Goal: Transaction & Acquisition: Purchase product/service

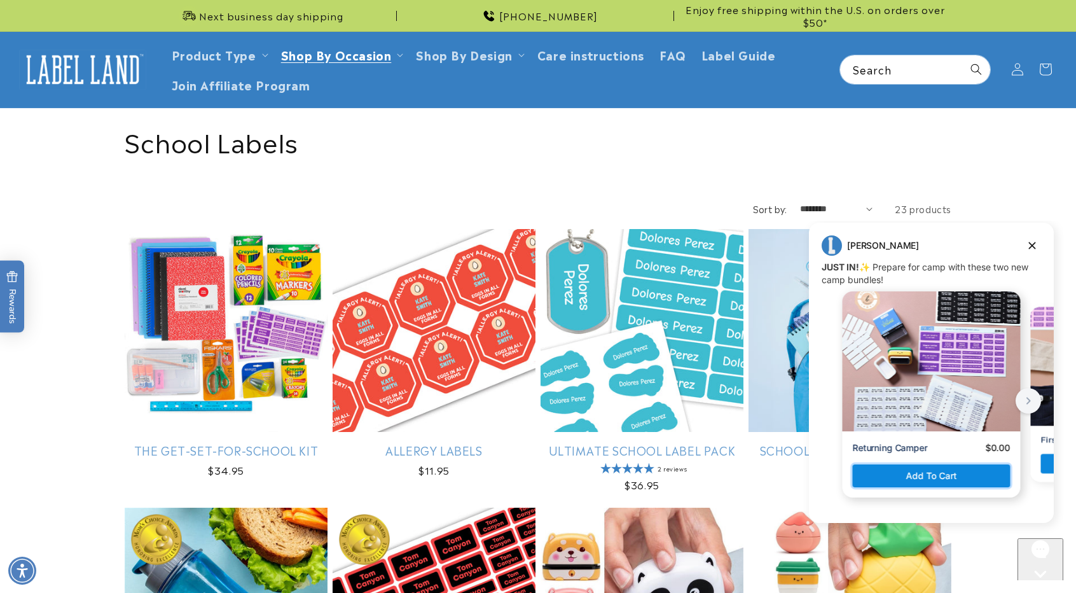
click at [920, 476] on span "Add to cart" at bounding box center [931, 475] width 51 height 13
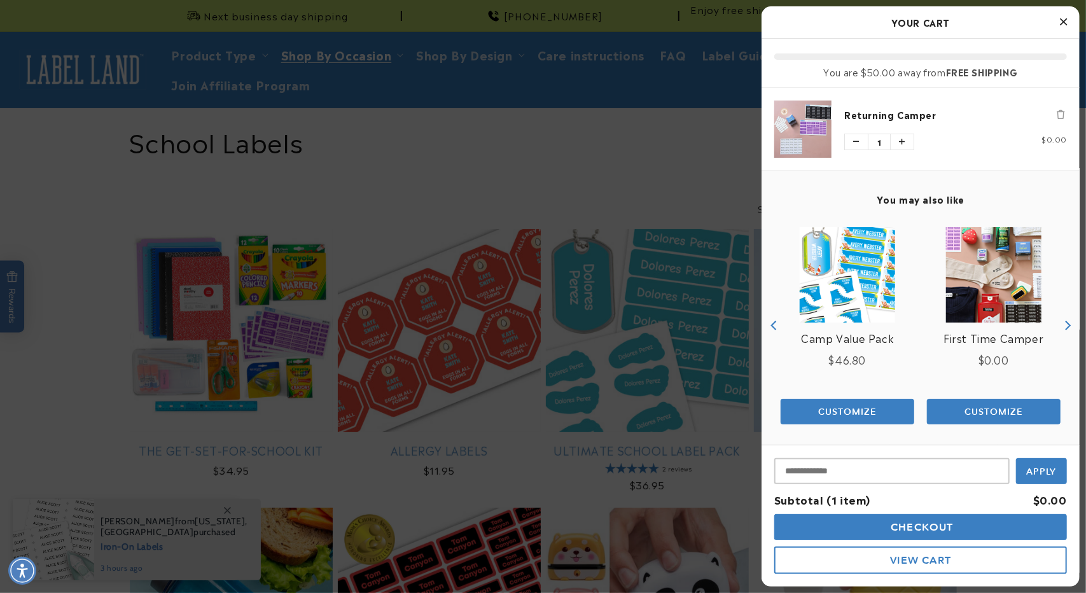
click at [807, 123] on img "product" at bounding box center [802, 128] width 57 height 57
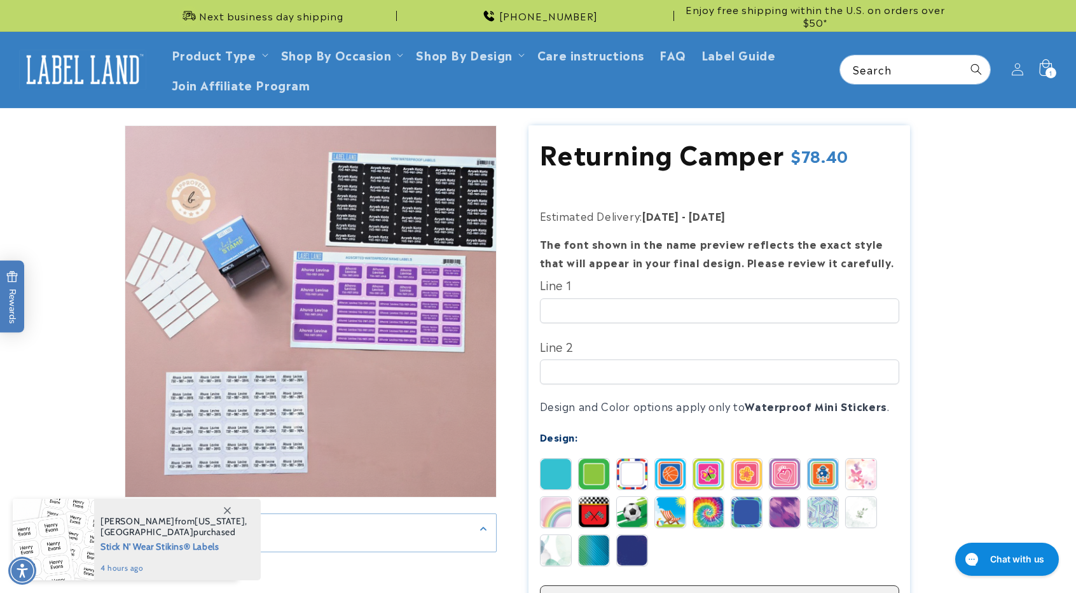
click at [1041, 71] on icon at bounding box center [1045, 70] width 30 height 30
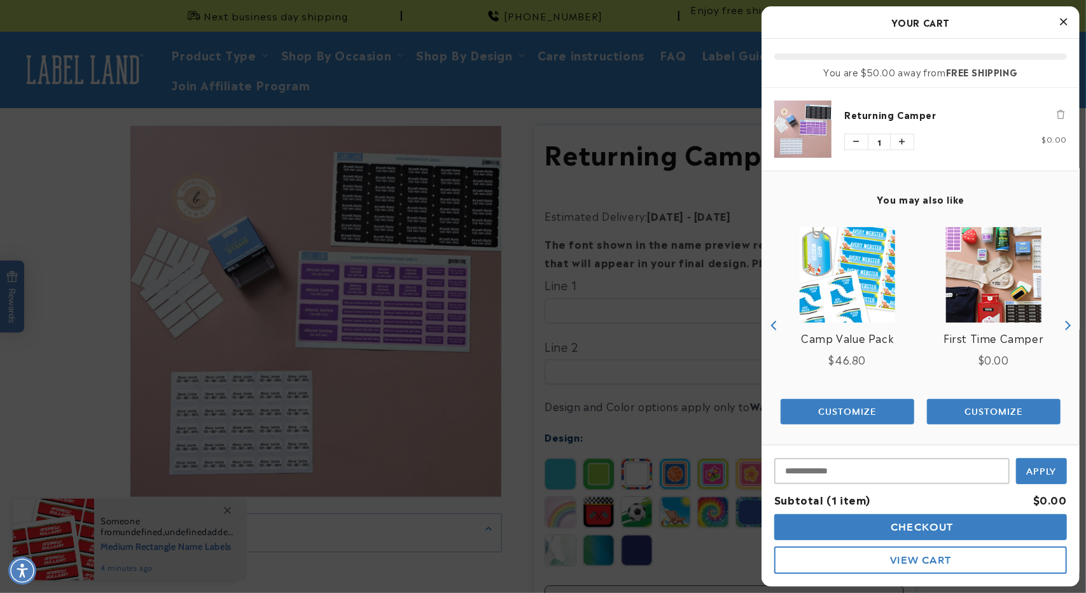
click at [1057, 113] on icon "Remove Returning Camper" at bounding box center [1061, 114] width 8 height 9
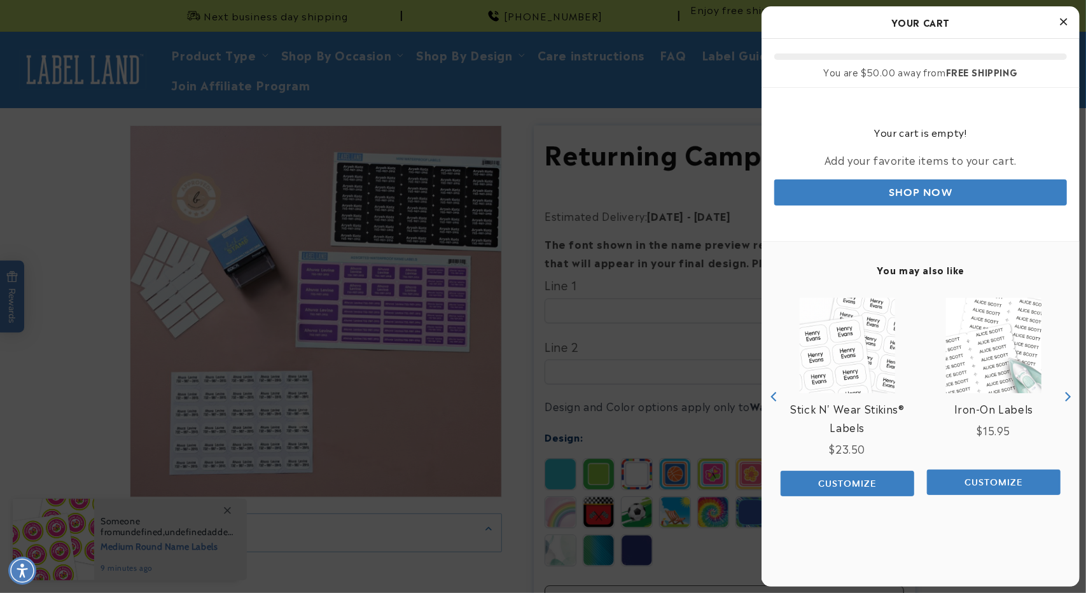
click at [1063, 22] on icon "Close Cart" at bounding box center [1063, 21] width 7 height 11
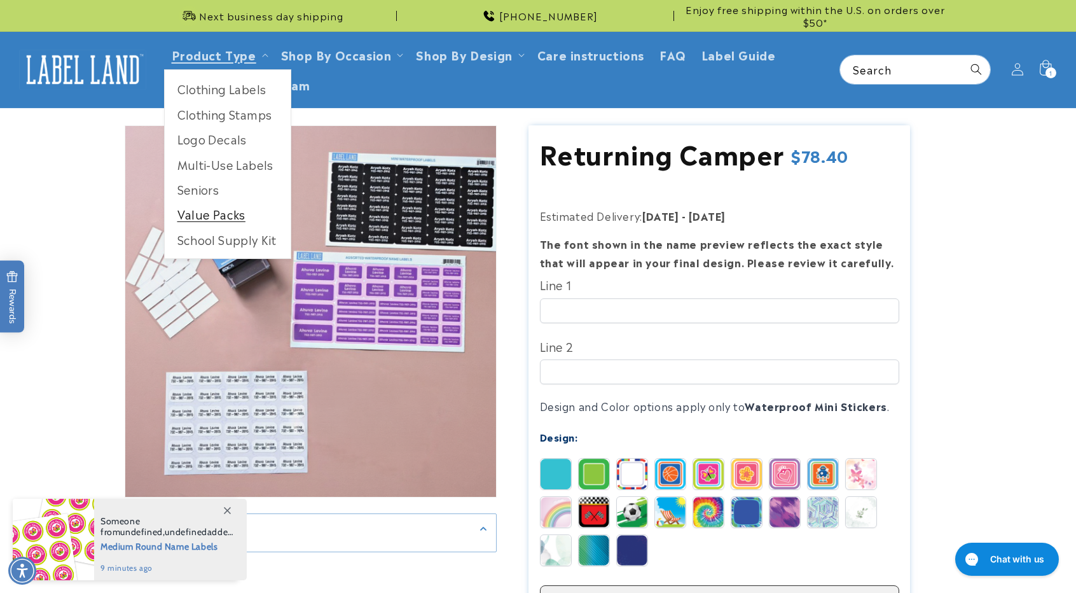
click at [212, 216] on link "Value Packs" at bounding box center [228, 214] width 126 height 25
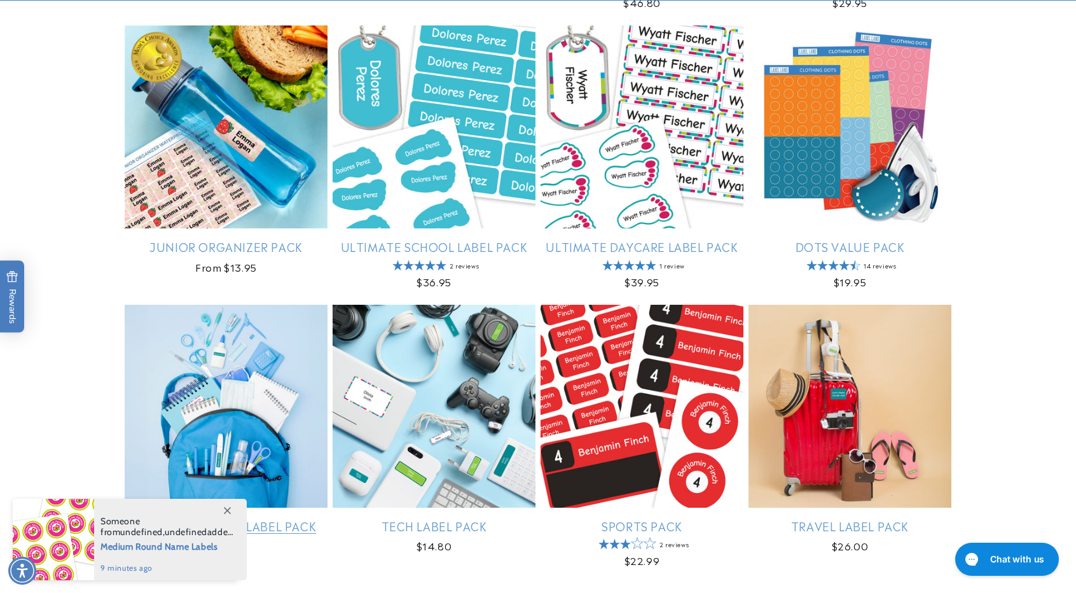
scroll to position [572, 0]
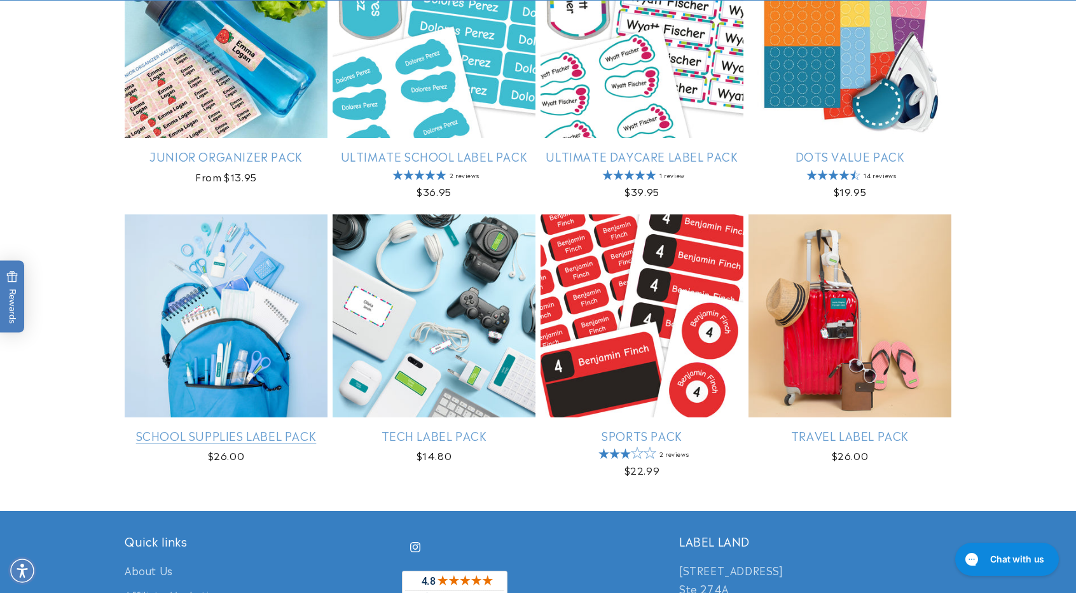
click at [195, 429] on link "School Supplies Label Pack" at bounding box center [226, 435] width 203 height 15
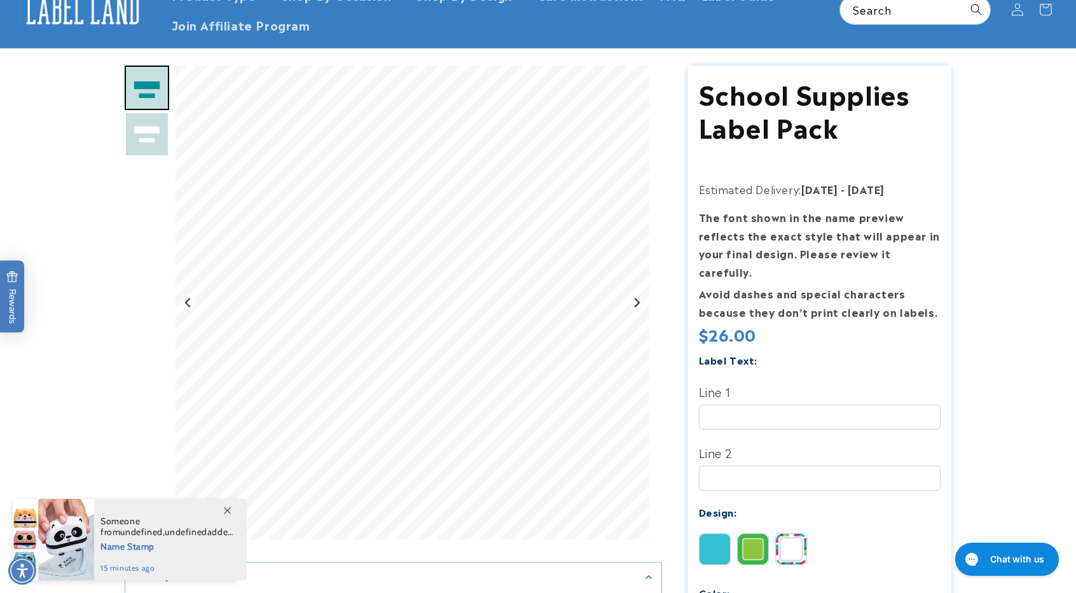
scroll to position [127, 0]
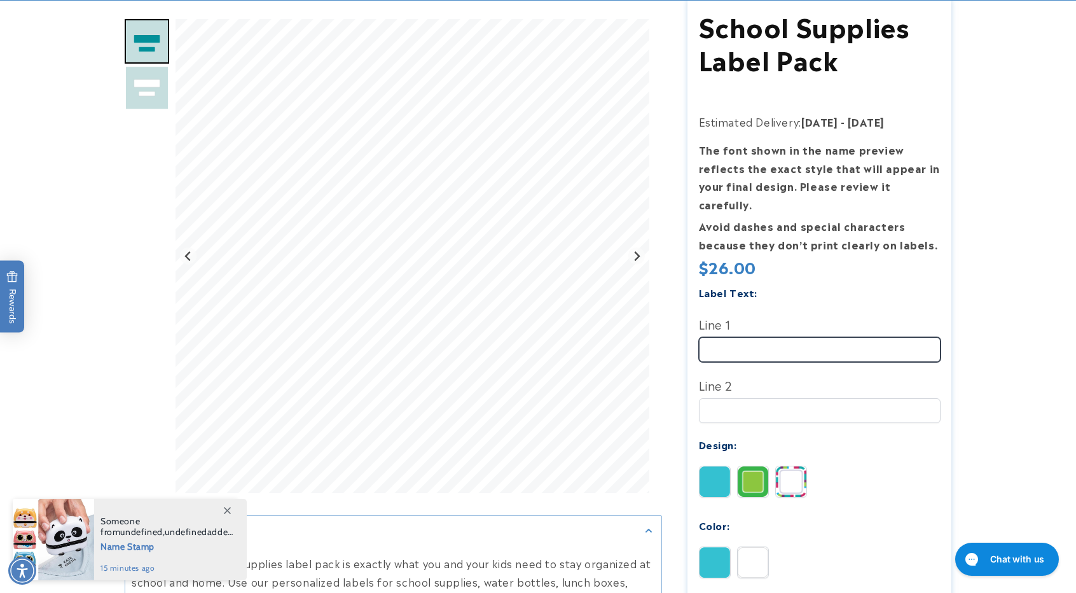
click at [770, 337] on input "Line 1" at bounding box center [820, 349] width 242 height 25
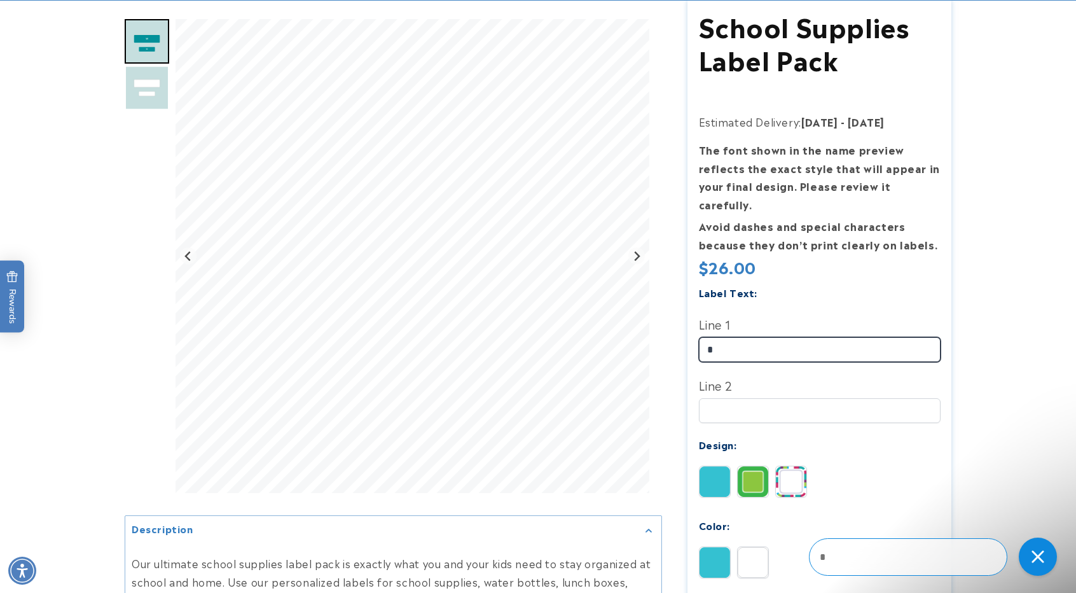
scroll to position [0, 0]
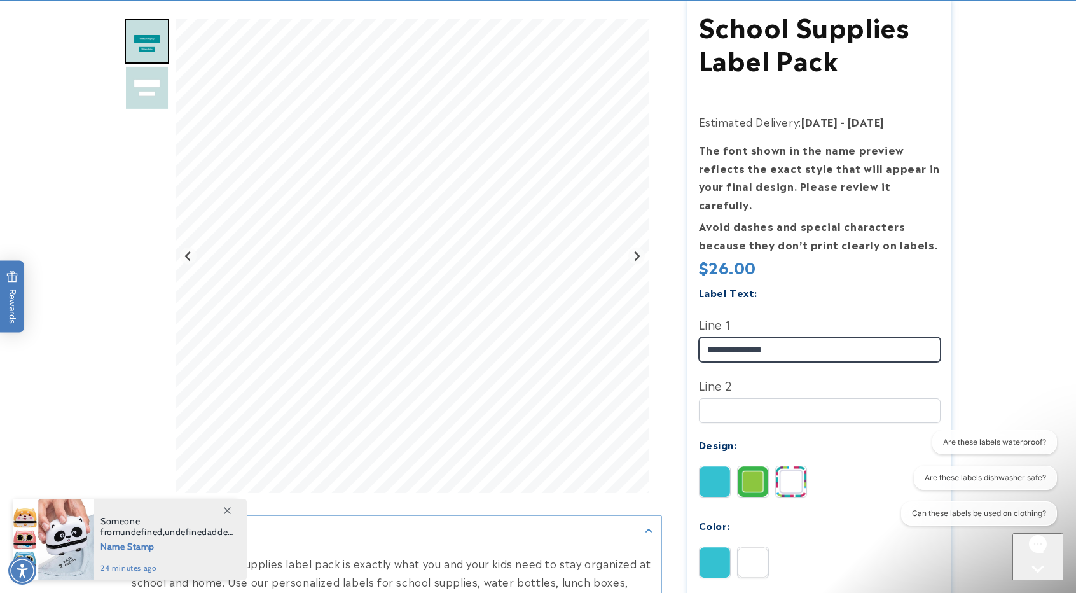
type input "**********"
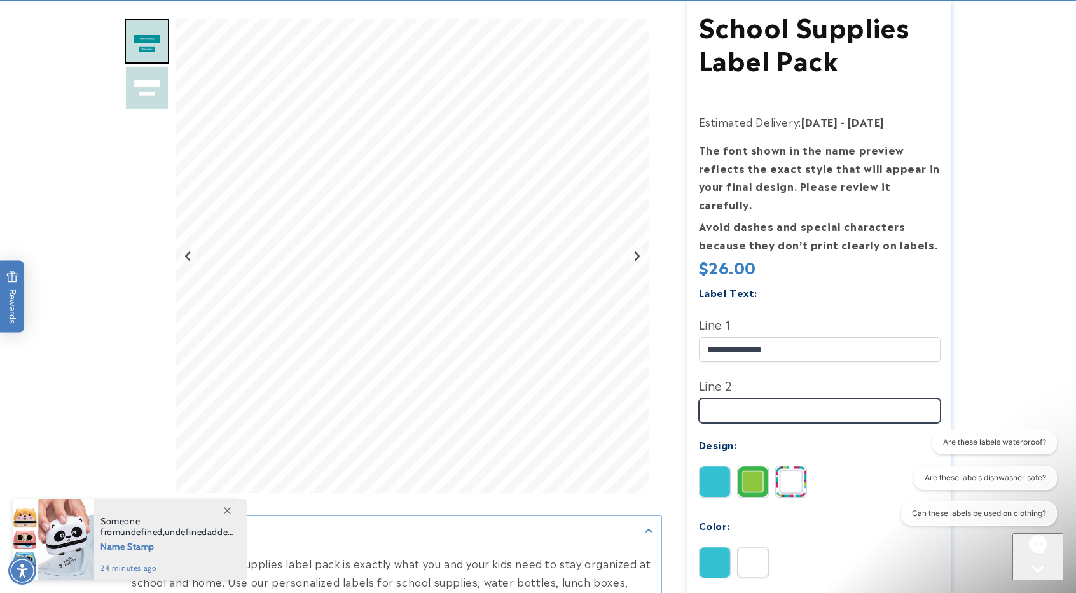
click at [772, 398] on input "Line 2" at bounding box center [820, 410] width 242 height 25
type input "*"
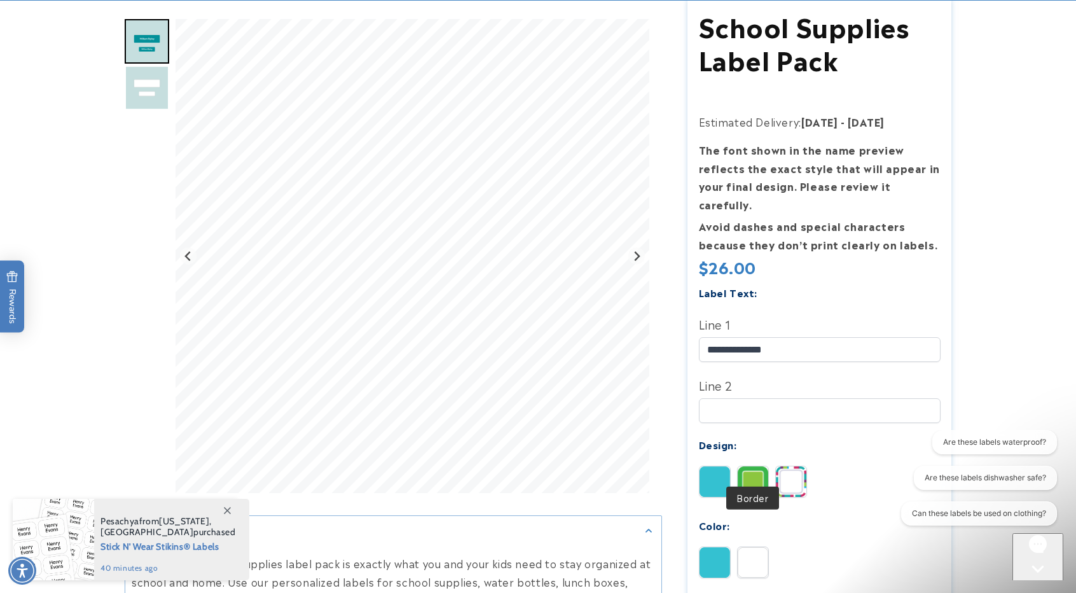
click at [751, 469] on img at bounding box center [753, 481] width 31 height 31
click at [780, 466] on img at bounding box center [791, 481] width 31 height 31
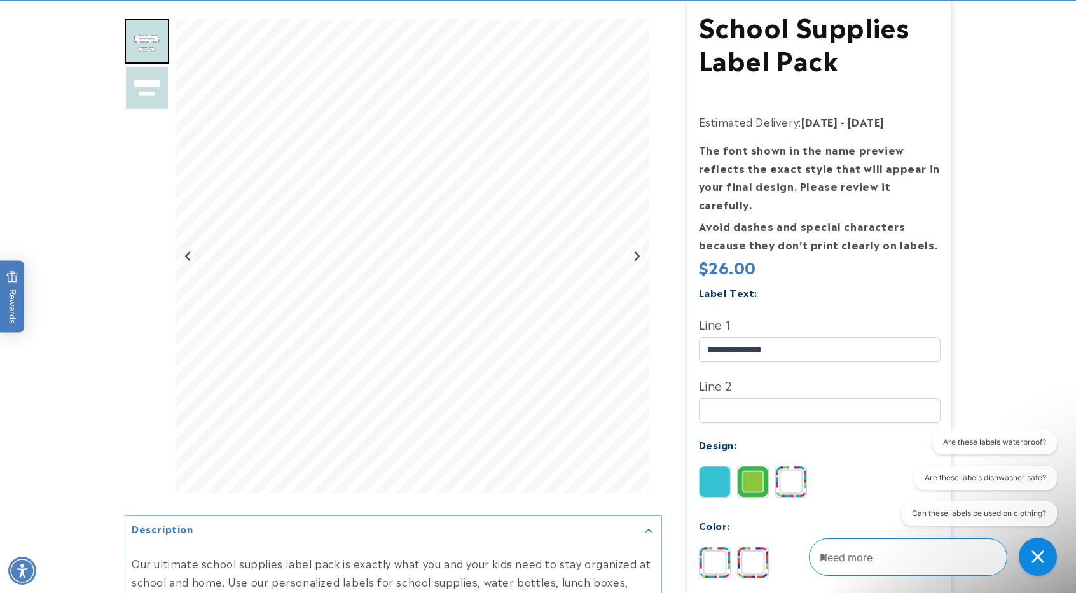
click at [751, 547] on img at bounding box center [753, 562] width 31 height 31
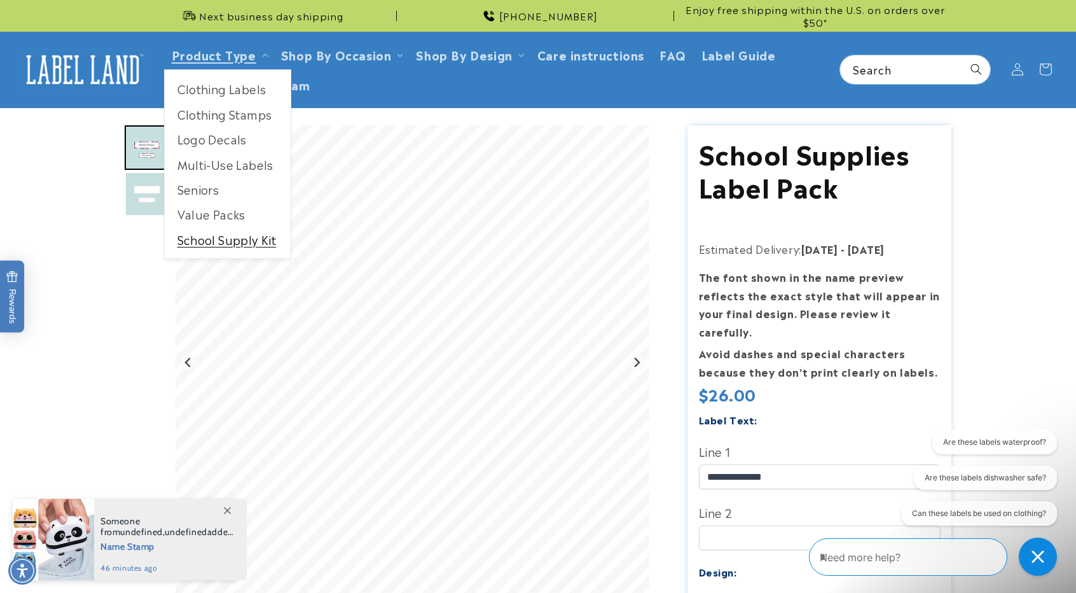
click at [203, 242] on link "School Supply Kit" at bounding box center [228, 239] width 126 height 25
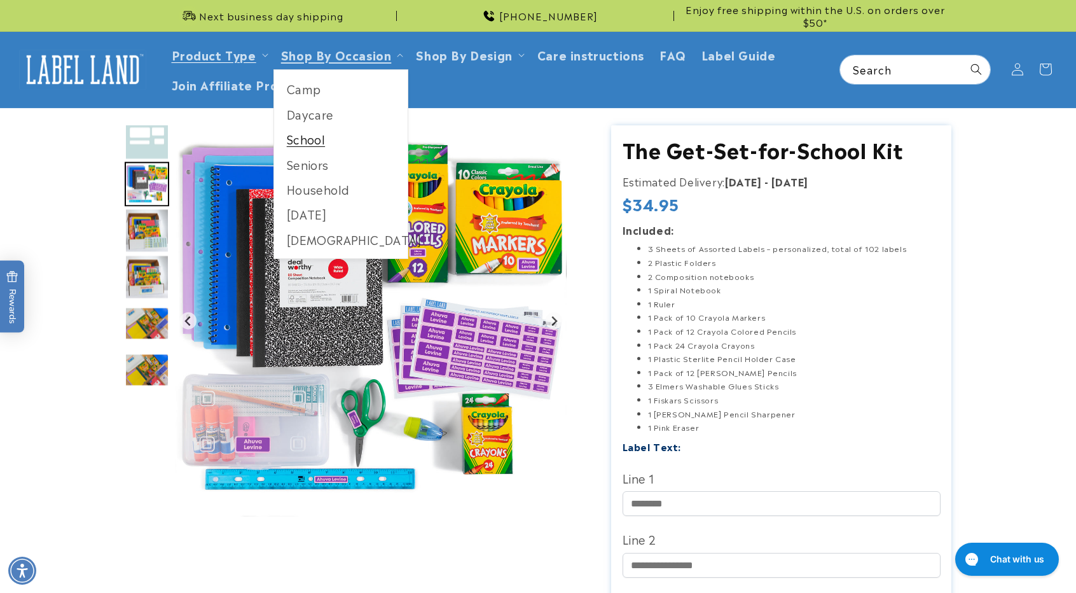
click at [316, 141] on link "School" at bounding box center [341, 139] width 134 height 25
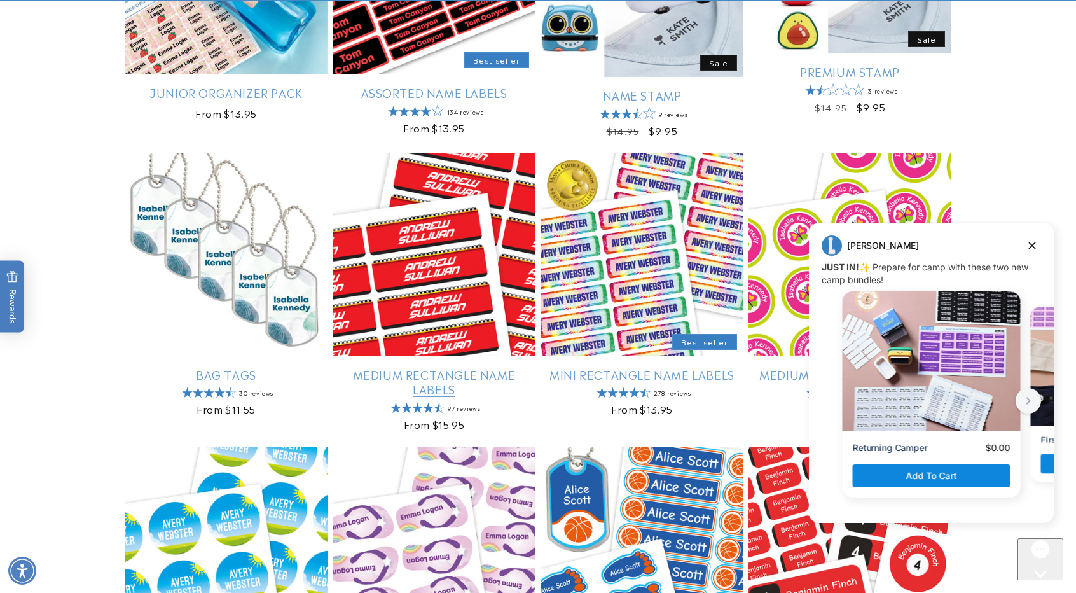
scroll to position [890, 0]
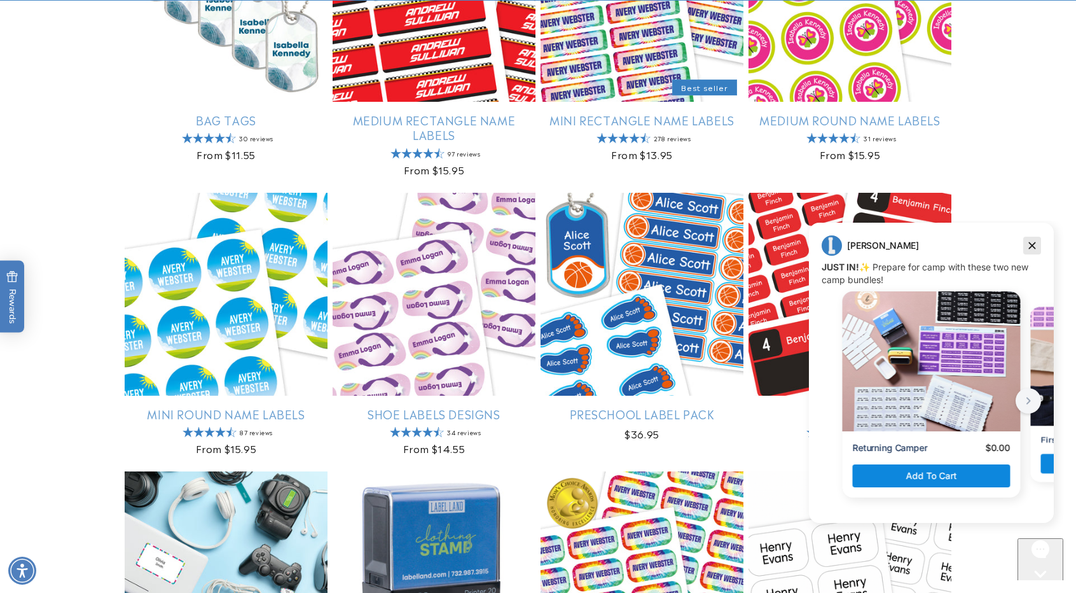
click at [1031, 251] on icon "Dismiss campaign" at bounding box center [1032, 245] width 13 height 15
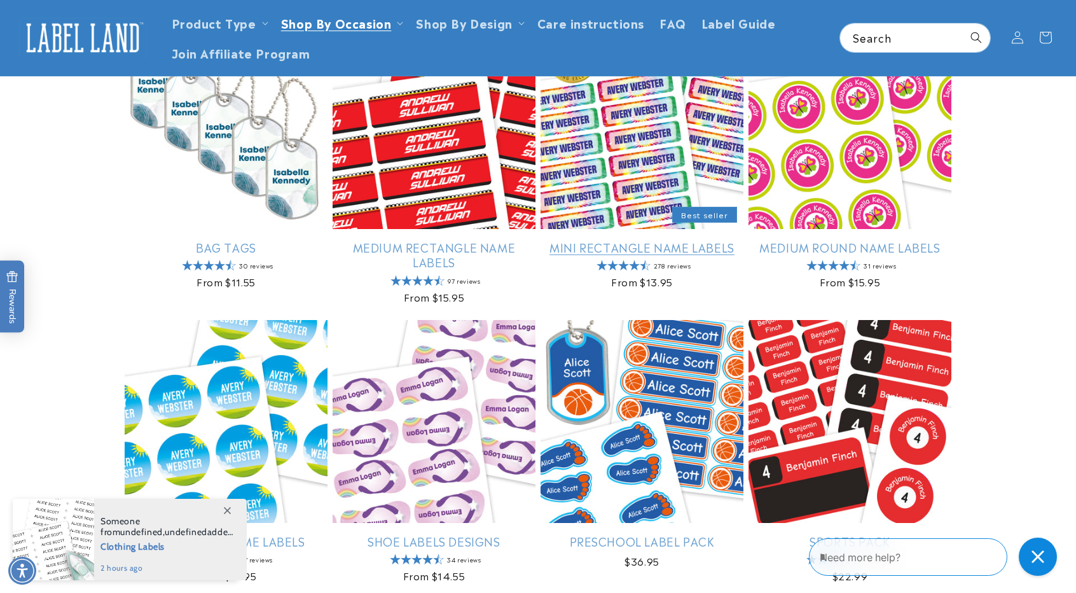
scroll to position [572, 0]
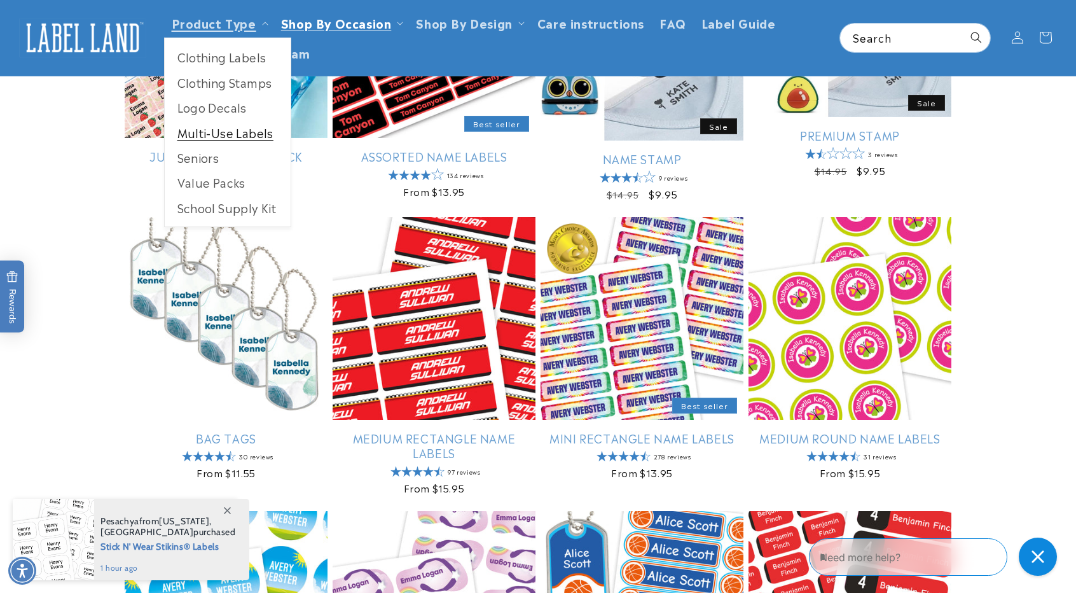
click at [211, 136] on link "Multi-Use Labels" at bounding box center [228, 132] width 126 height 25
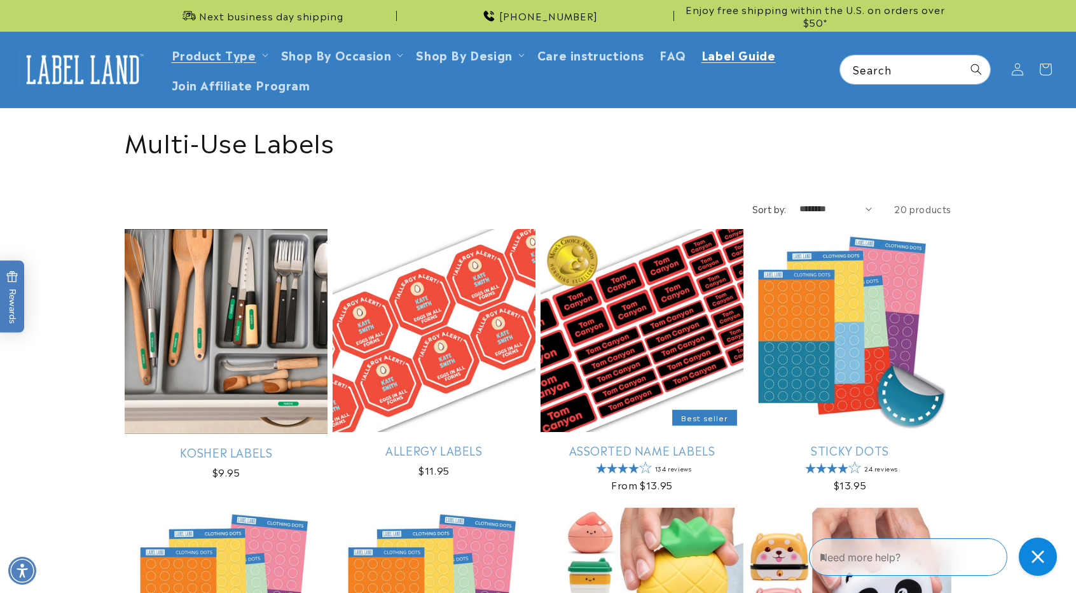
click at [717, 58] on span "Label Guide" at bounding box center [739, 54] width 74 height 15
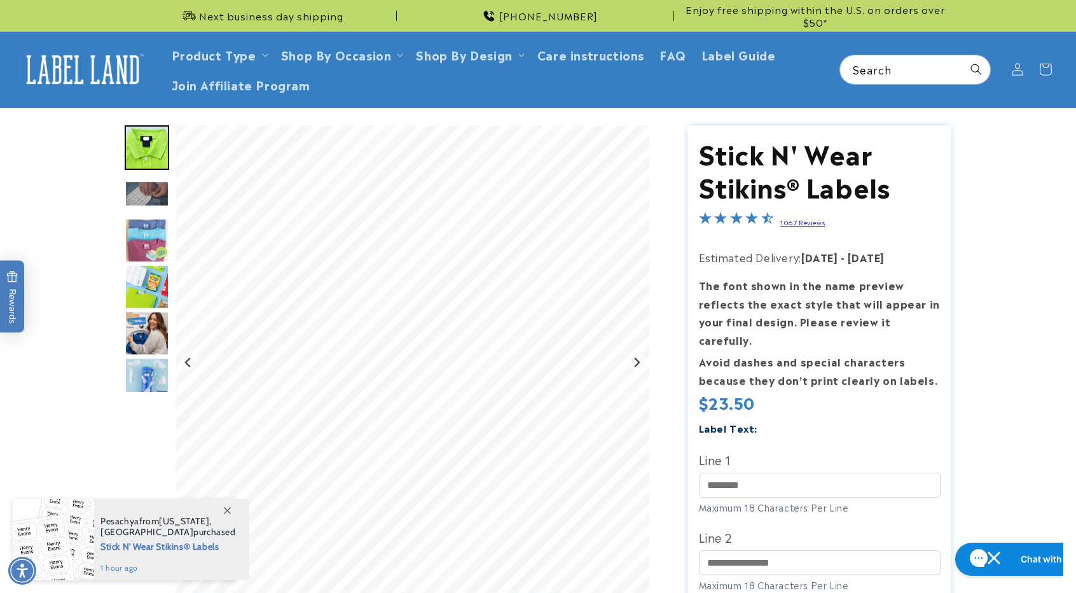
click at [146, 294] on img "Go to slide 5" at bounding box center [147, 287] width 45 height 45
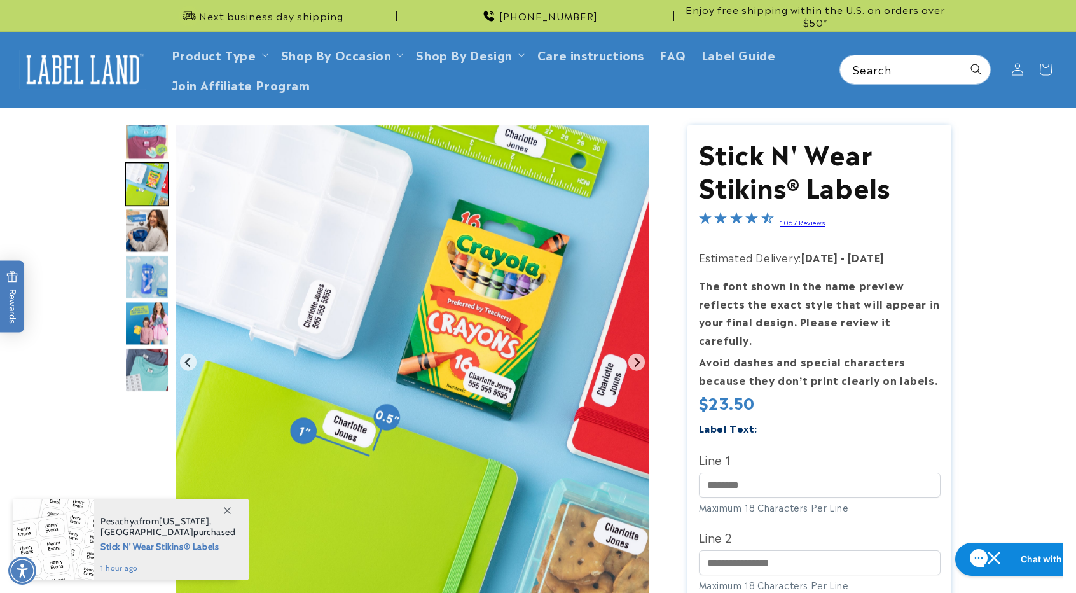
click at [142, 373] on img "Go to slide 9" at bounding box center [147, 369] width 45 height 45
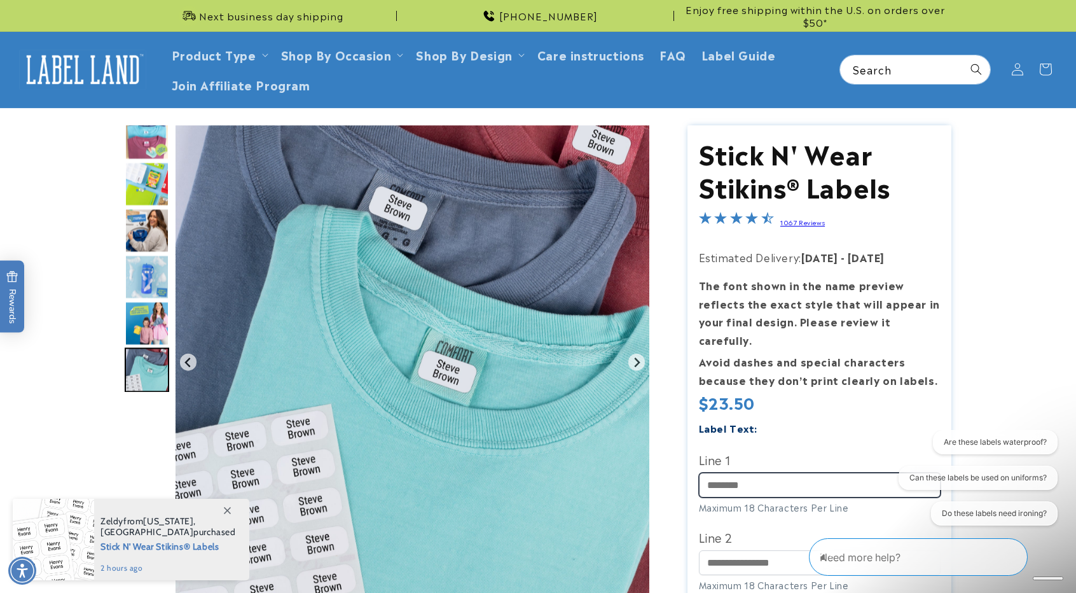
click at [766, 473] on input "Line 1" at bounding box center [820, 485] width 242 height 25
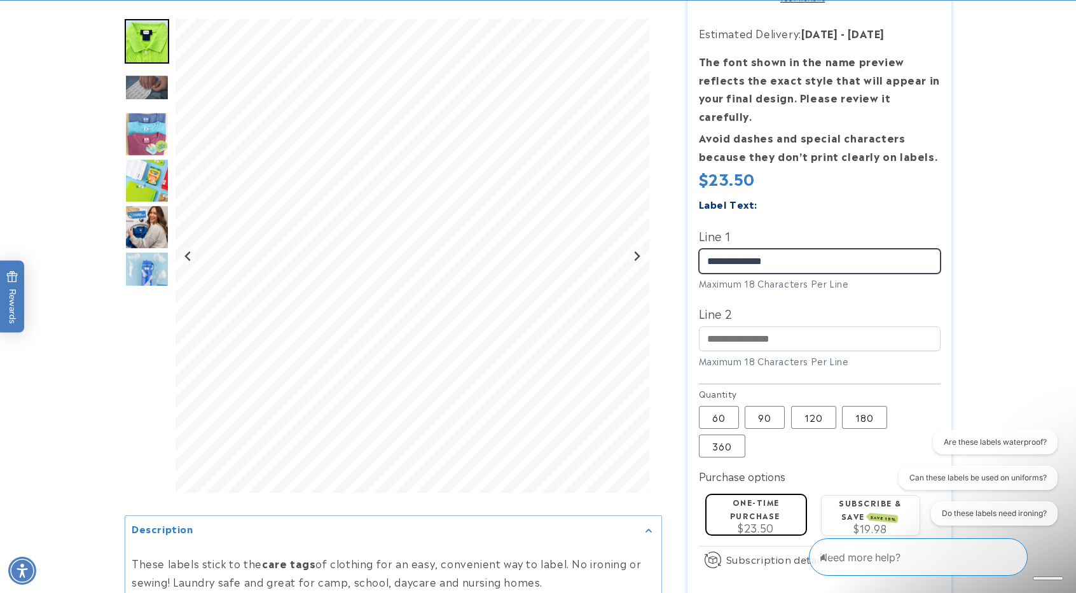
scroll to position [254, 0]
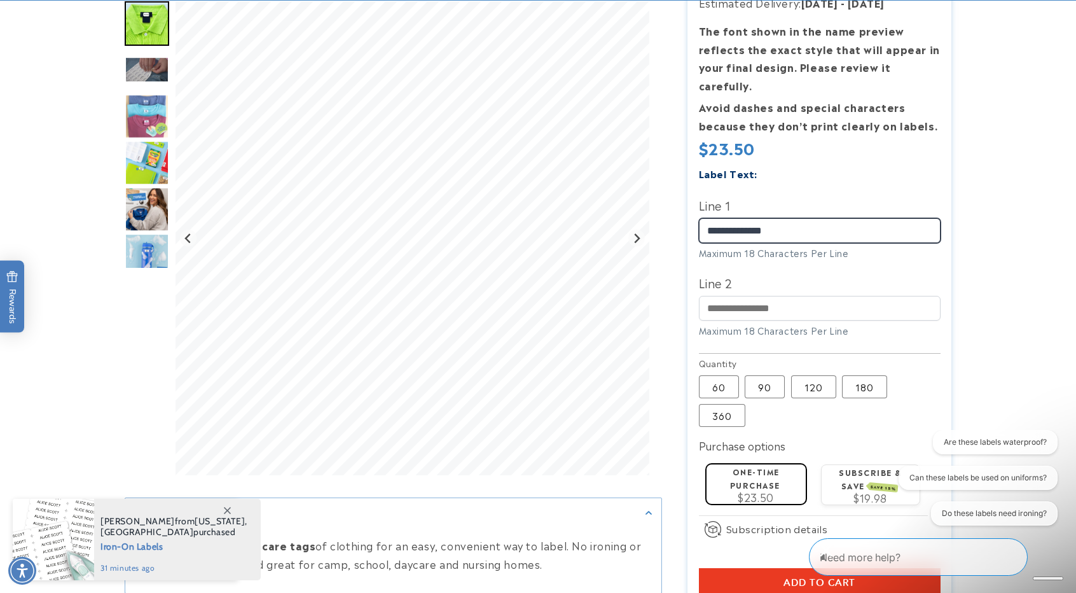
click at [854, 218] on input "**********" at bounding box center [820, 230] width 242 height 25
type input "**********"
click at [866, 246] on div "Maximum 18 Characters Per Line" at bounding box center [820, 252] width 242 height 13
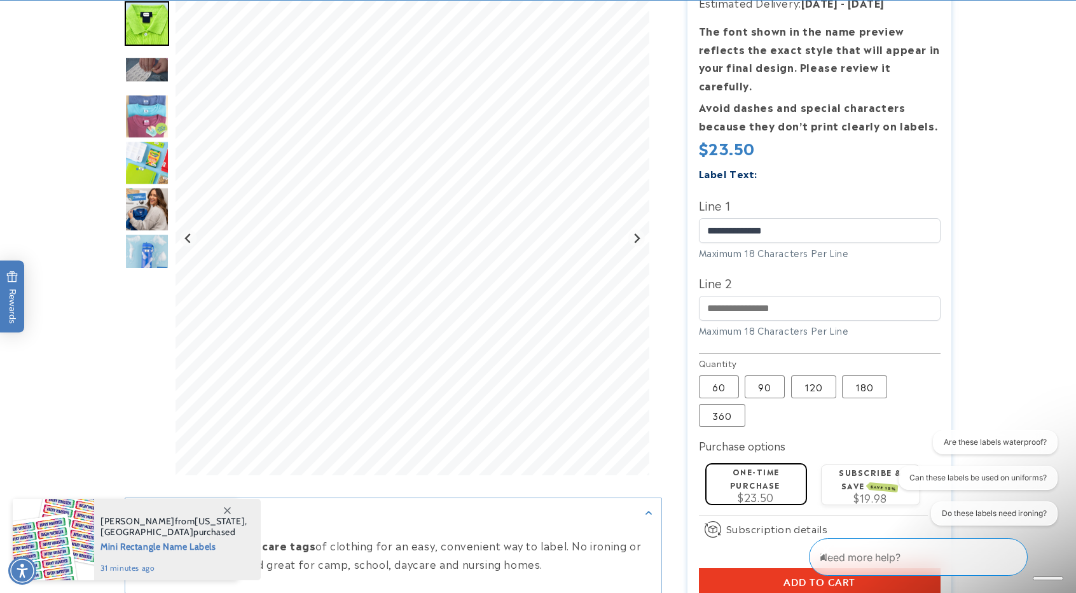
click at [132, 547] on span "Mini Rectangle Name Labels" at bounding box center [173, 545] width 147 height 16
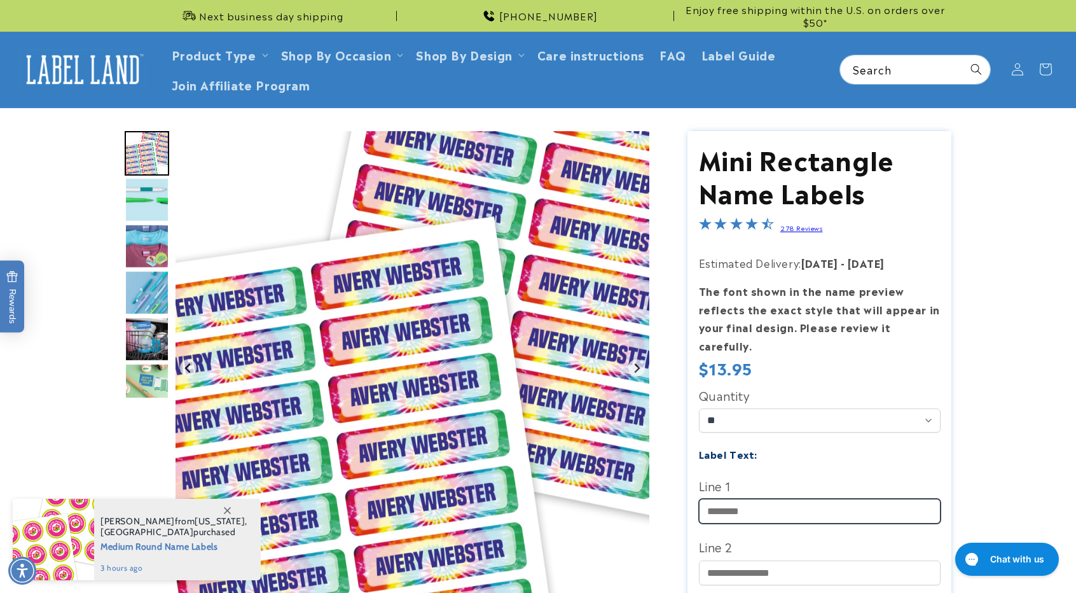
click at [777, 499] on input "Line 1" at bounding box center [820, 511] width 242 height 25
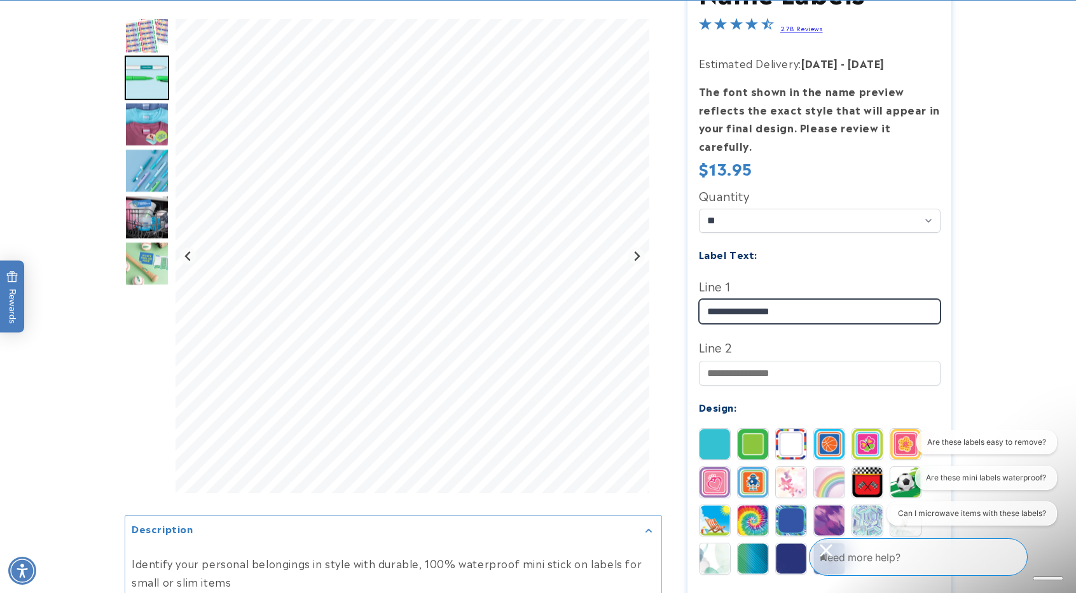
scroll to position [318, 0]
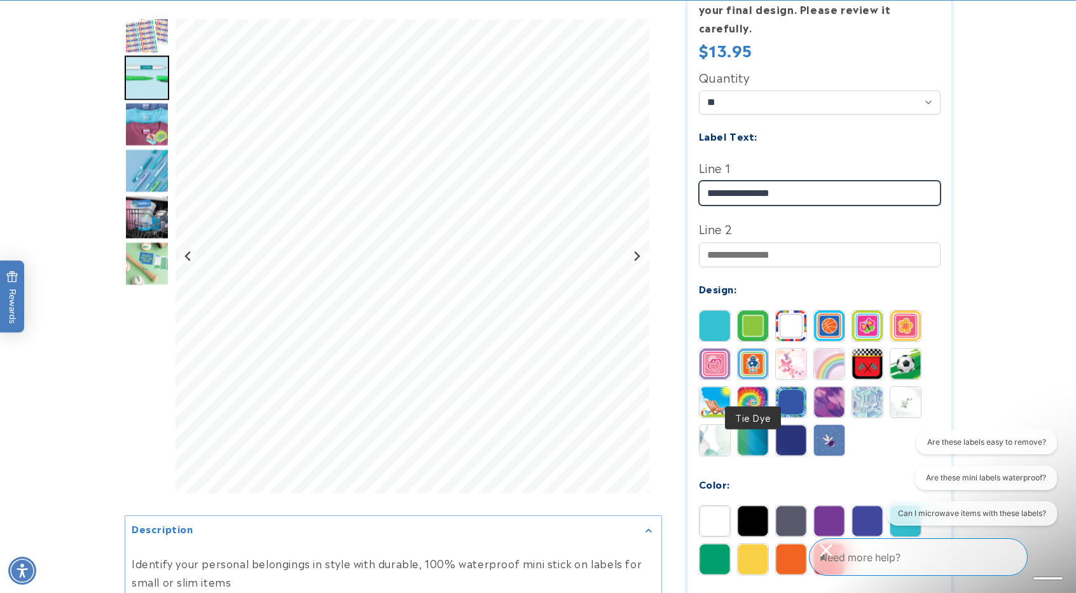
type input "**********"
click at [753, 387] on img at bounding box center [753, 402] width 31 height 31
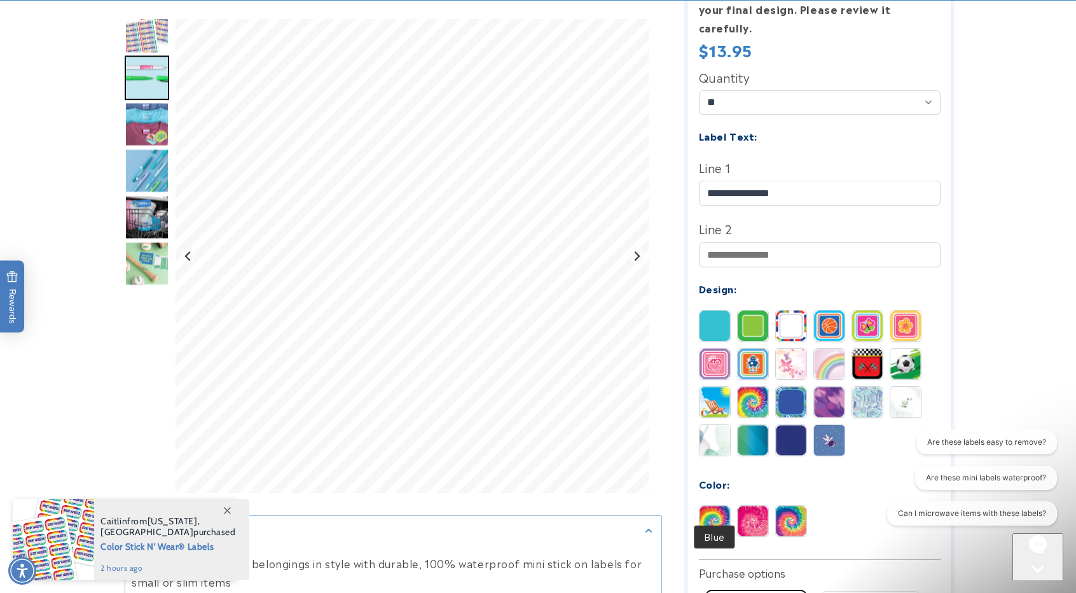
click at [723, 506] on img at bounding box center [715, 521] width 31 height 31
click at [787, 506] on img at bounding box center [791, 521] width 31 height 31
click at [836, 349] on img at bounding box center [829, 364] width 31 height 31
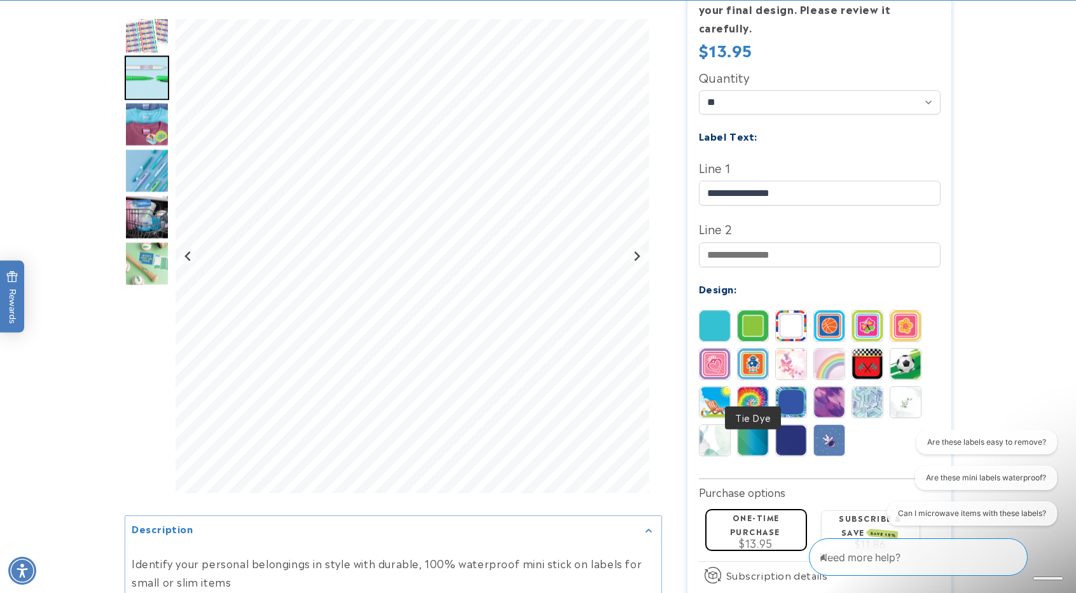
click at [748, 387] on img at bounding box center [753, 402] width 31 height 31
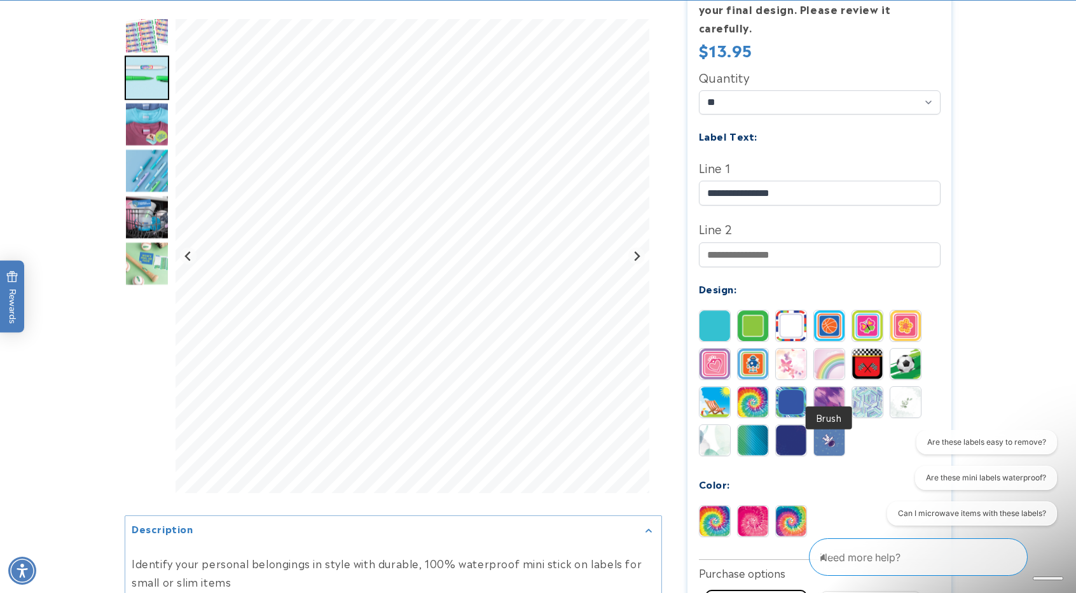
click at [824, 387] on img at bounding box center [829, 402] width 31 height 31
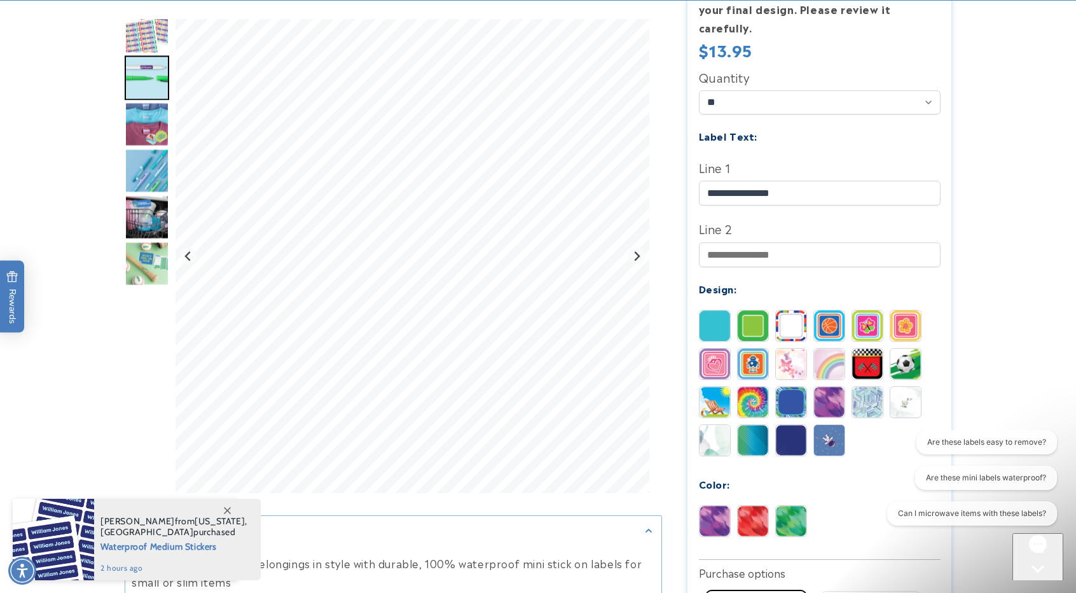
click at [861, 387] on img at bounding box center [867, 402] width 31 height 31
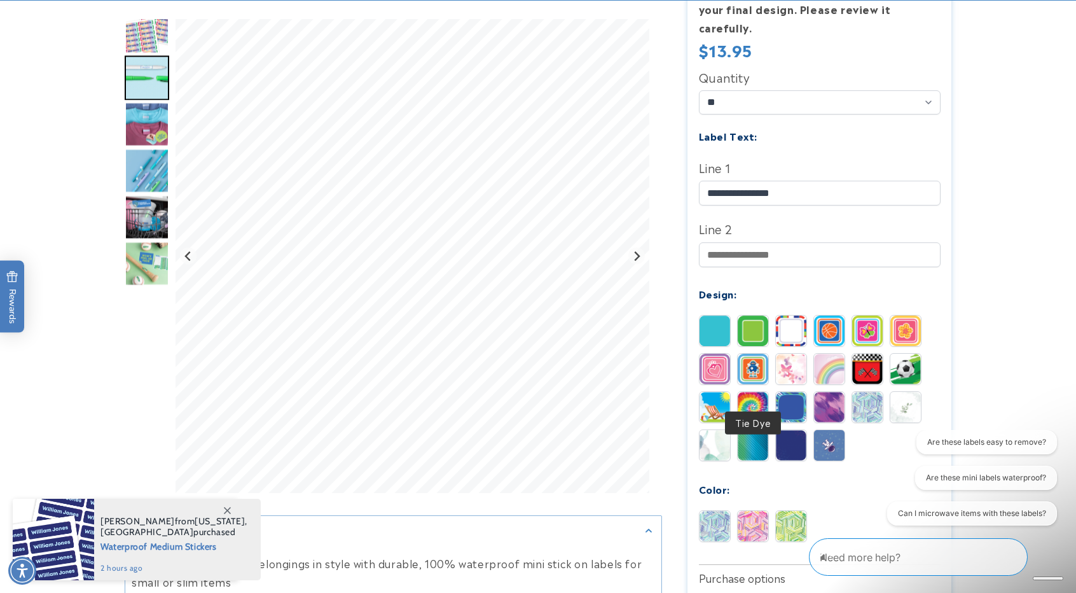
click at [750, 392] on img at bounding box center [753, 407] width 31 height 31
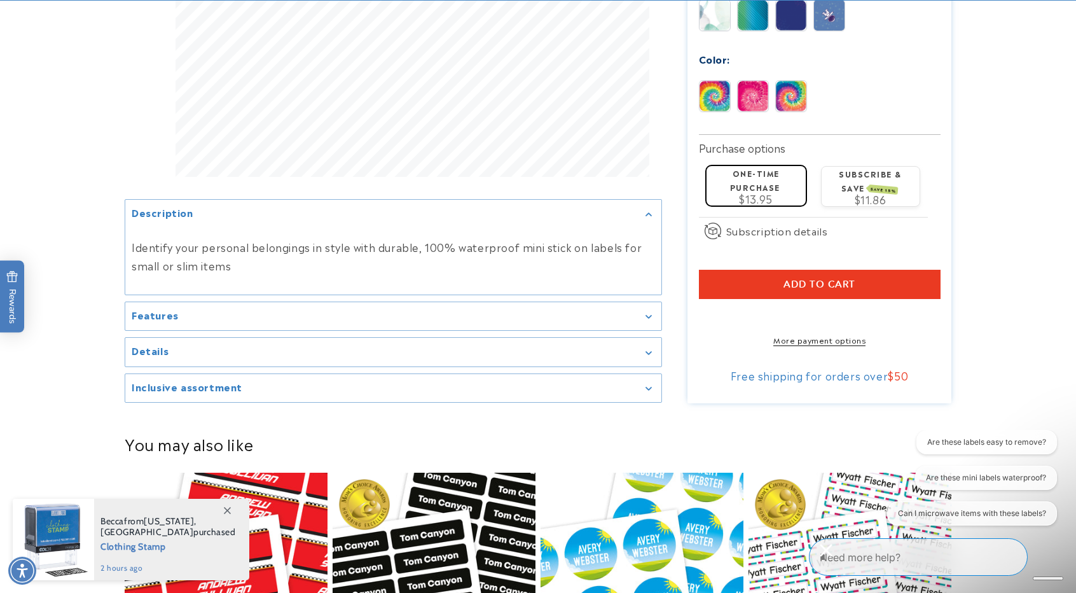
scroll to position [763, 0]
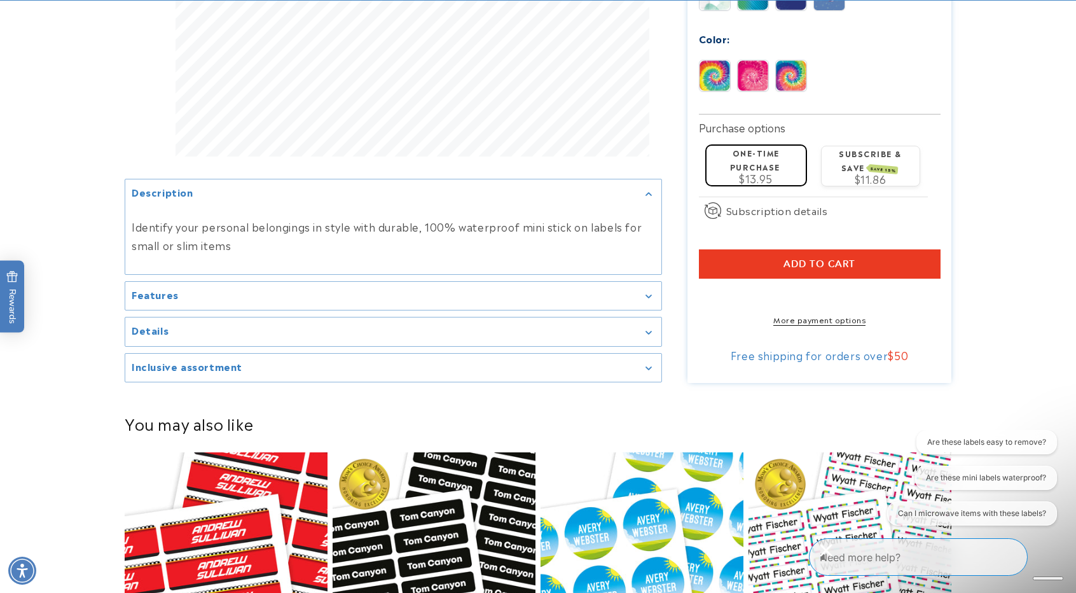
click at [299, 368] on summary "Inclusive assortment" at bounding box center [393, 368] width 536 height 29
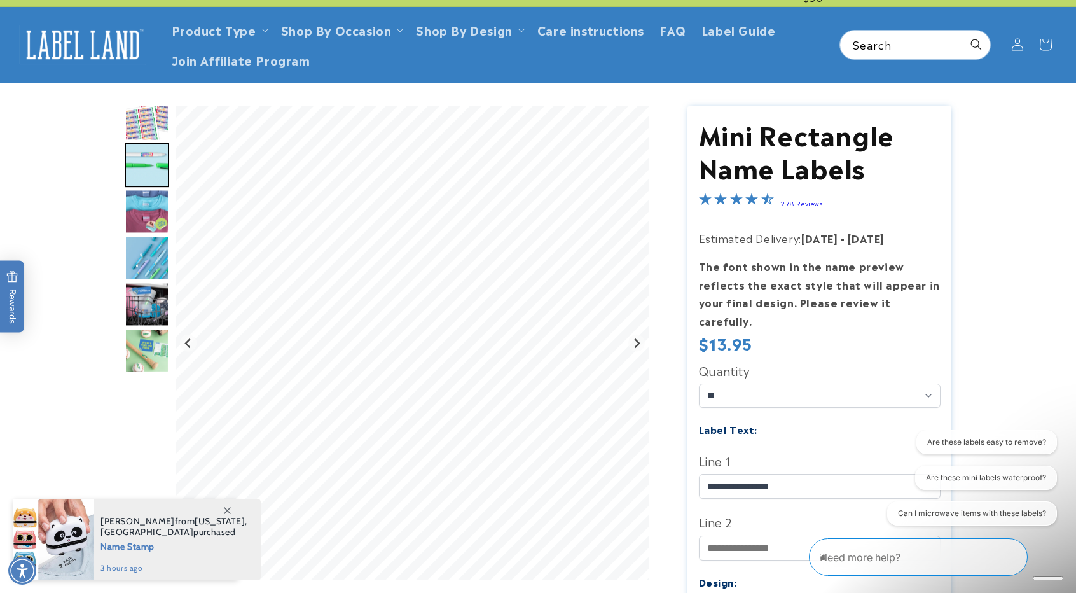
scroll to position [64, 0]
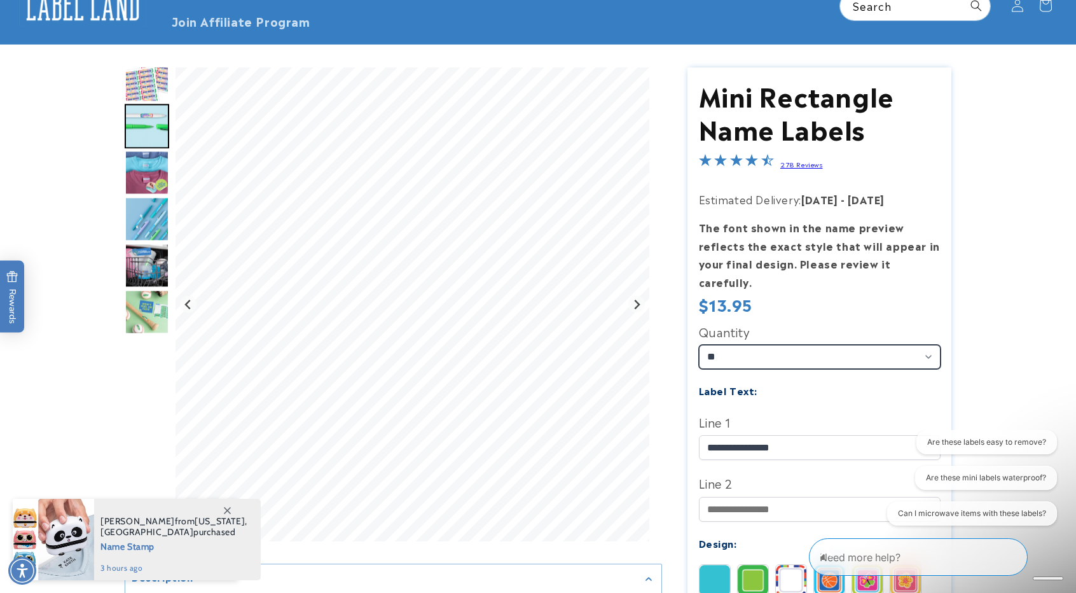
click at [786, 345] on select "** ** **" at bounding box center [820, 357] width 242 height 24
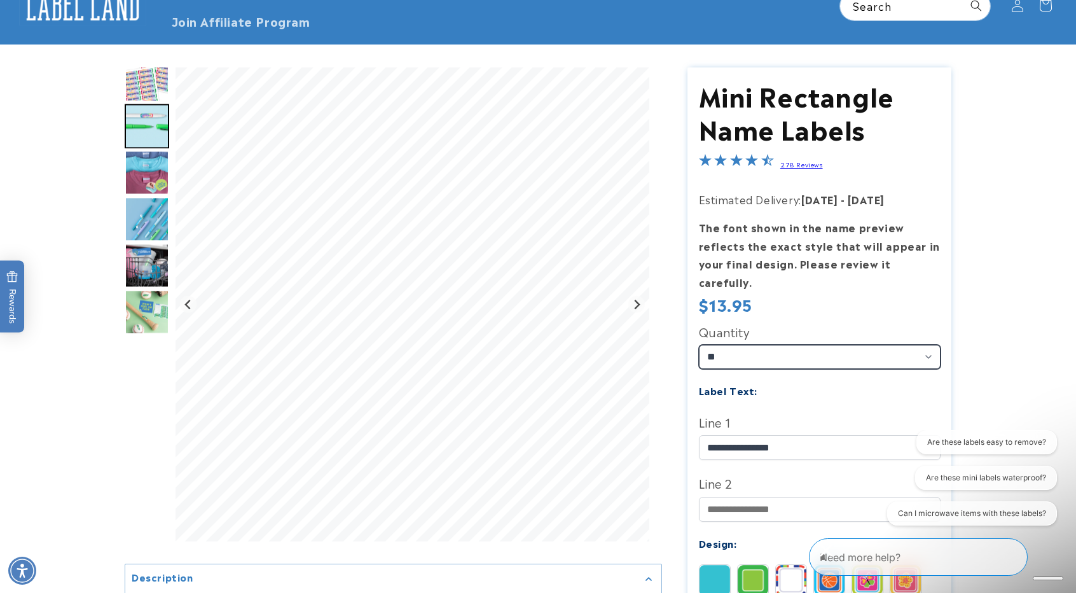
select select "**"
click at [699, 345] on select "** ** **" at bounding box center [820, 357] width 242 height 24
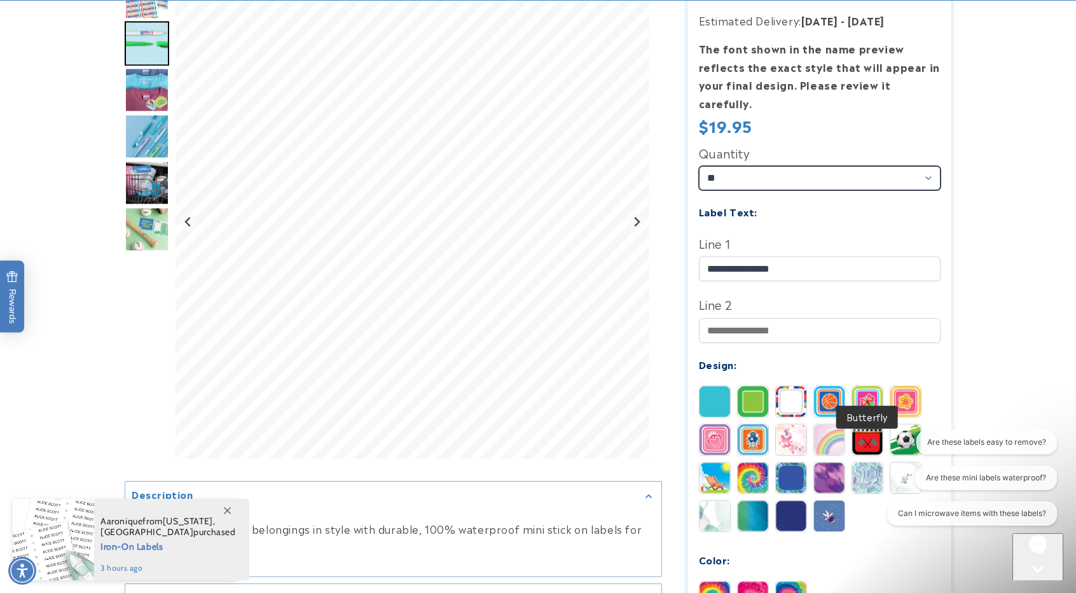
scroll to position [254, 0]
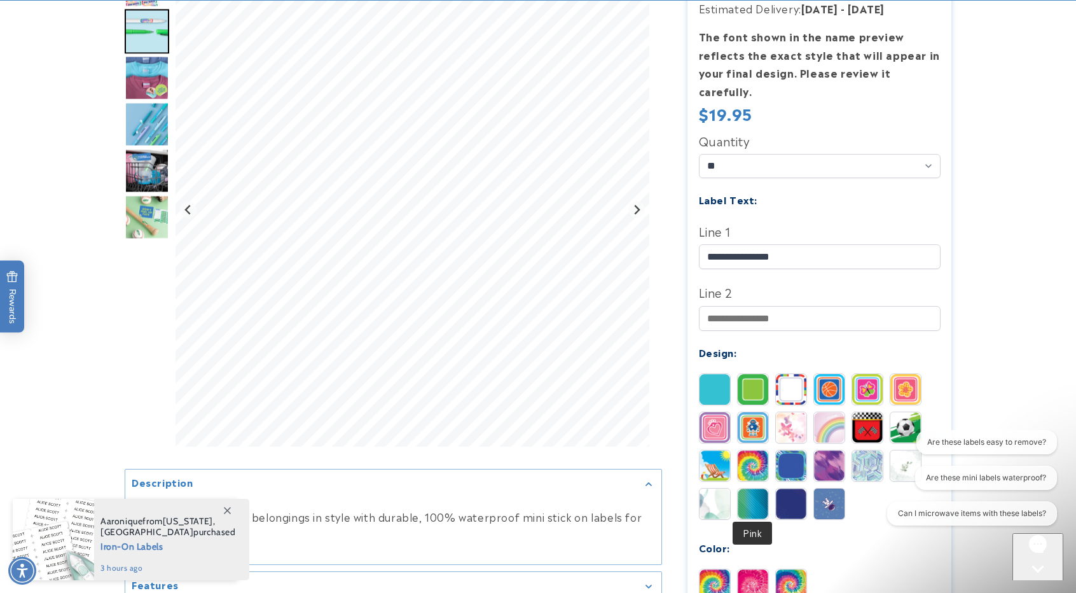
click at [754, 569] on img at bounding box center [753, 584] width 31 height 31
click at [717, 569] on img at bounding box center [715, 584] width 31 height 31
click at [789, 574] on img at bounding box center [791, 584] width 31 height 31
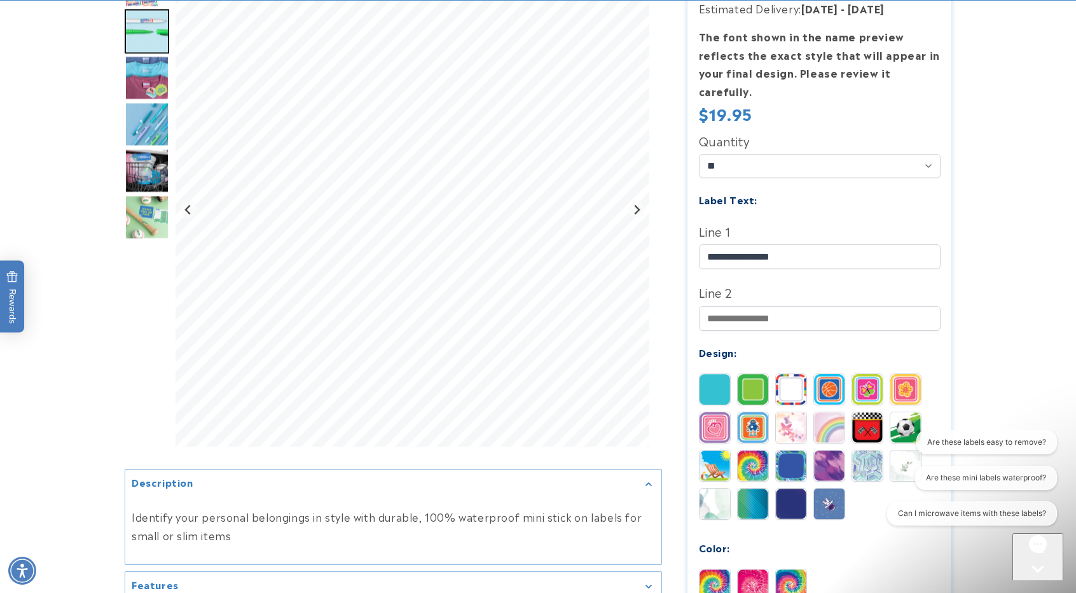
click at [719, 569] on img at bounding box center [715, 584] width 31 height 31
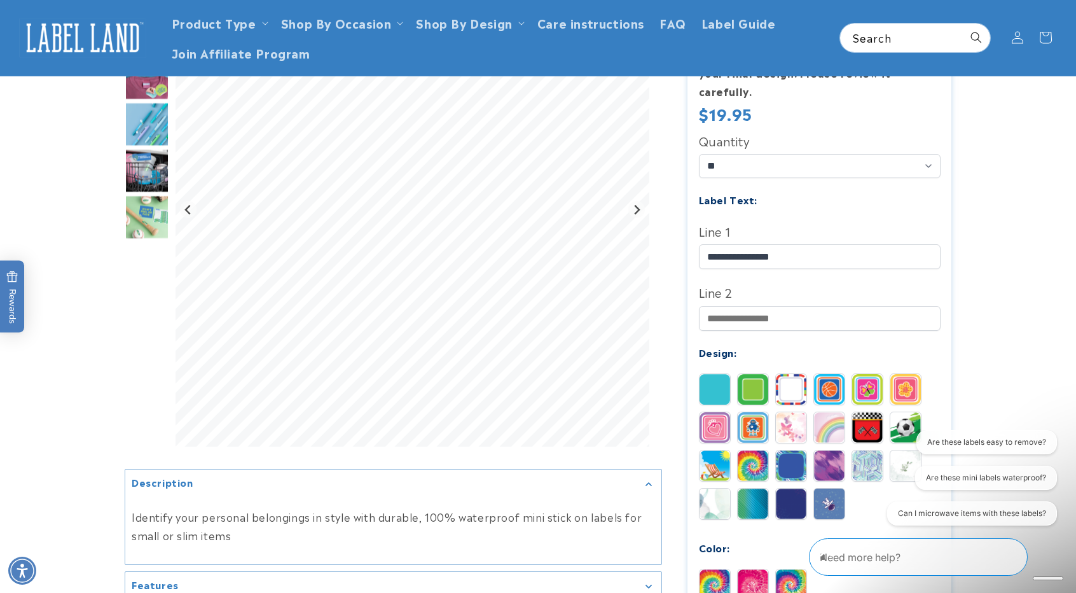
scroll to position [0, 0]
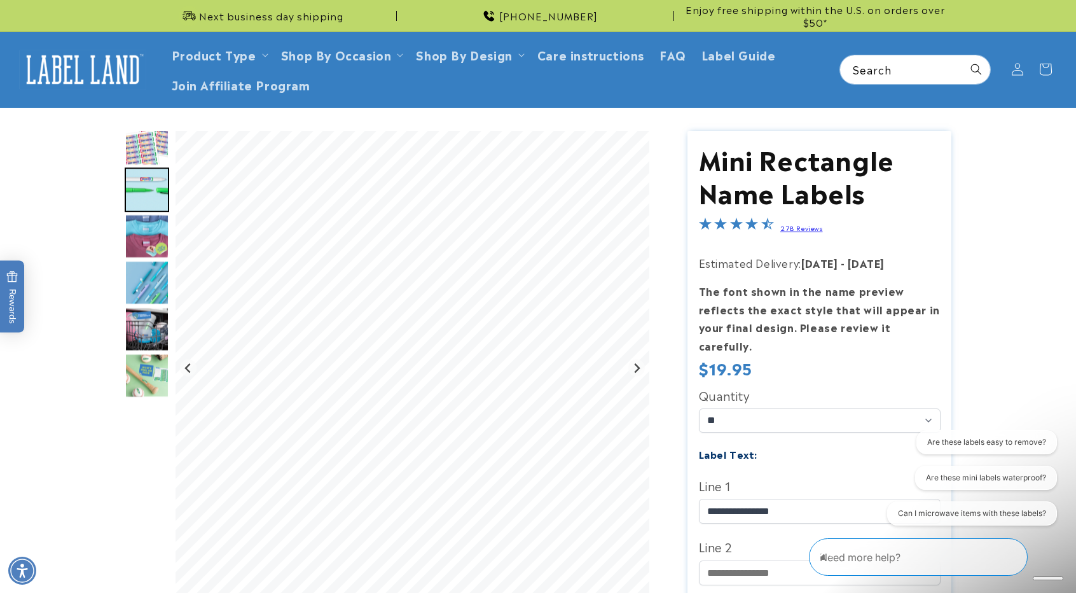
click at [146, 152] on img "Go to slide 1" at bounding box center [147, 143] width 45 height 45
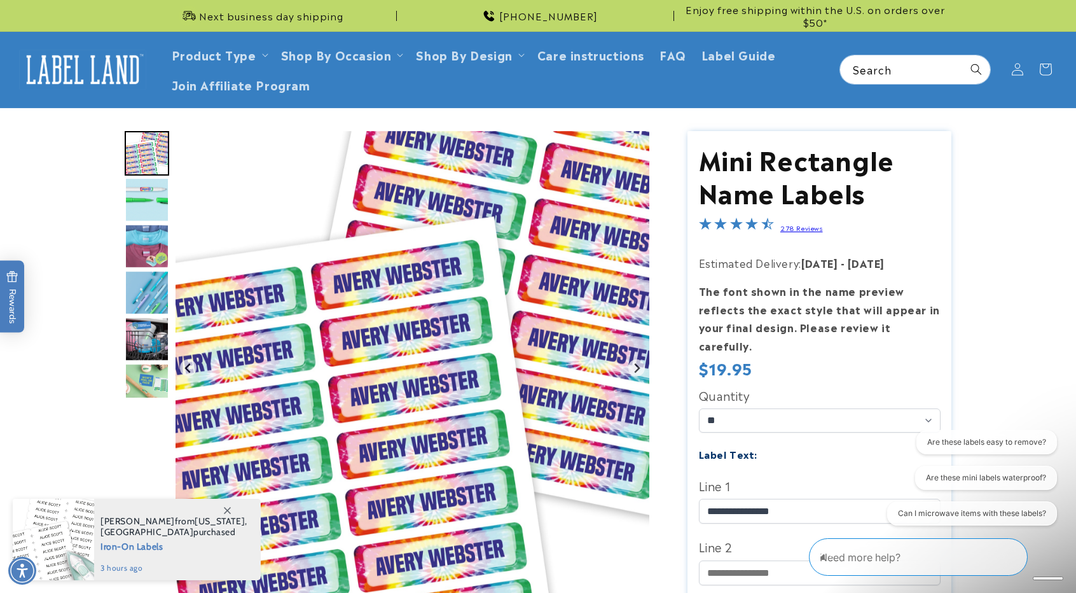
click at [149, 203] on img "Go to slide 2" at bounding box center [147, 199] width 45 height 45
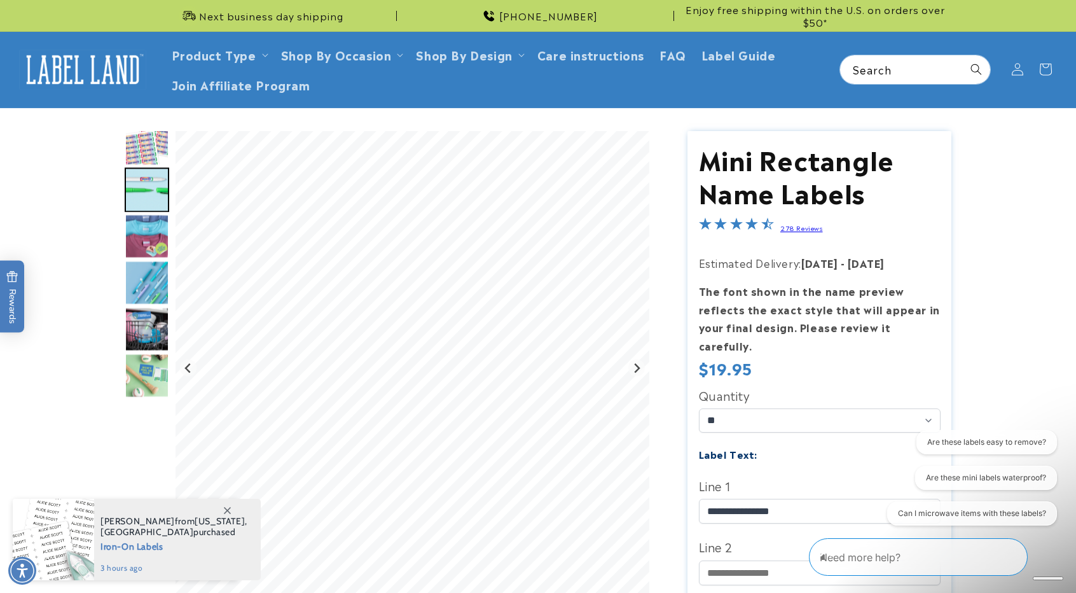
click at [146, 235] on img "Go to slide 3" at bounding box center [147, 236] width 45 height 45
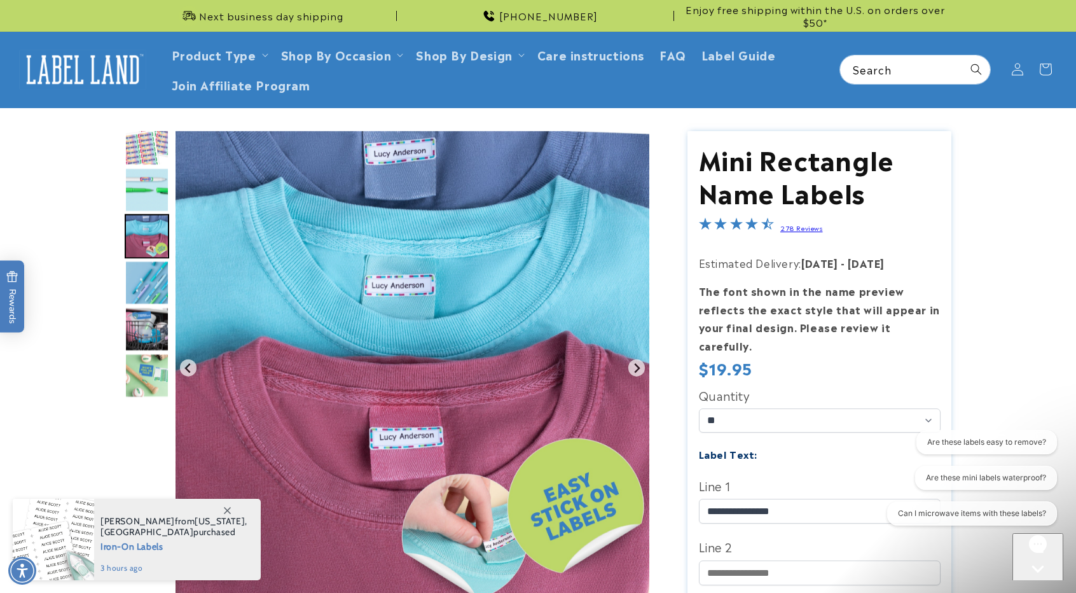
click at [148, 275] on img "Go to slide 4" at bounding box center [147, 282] width 45 height 45
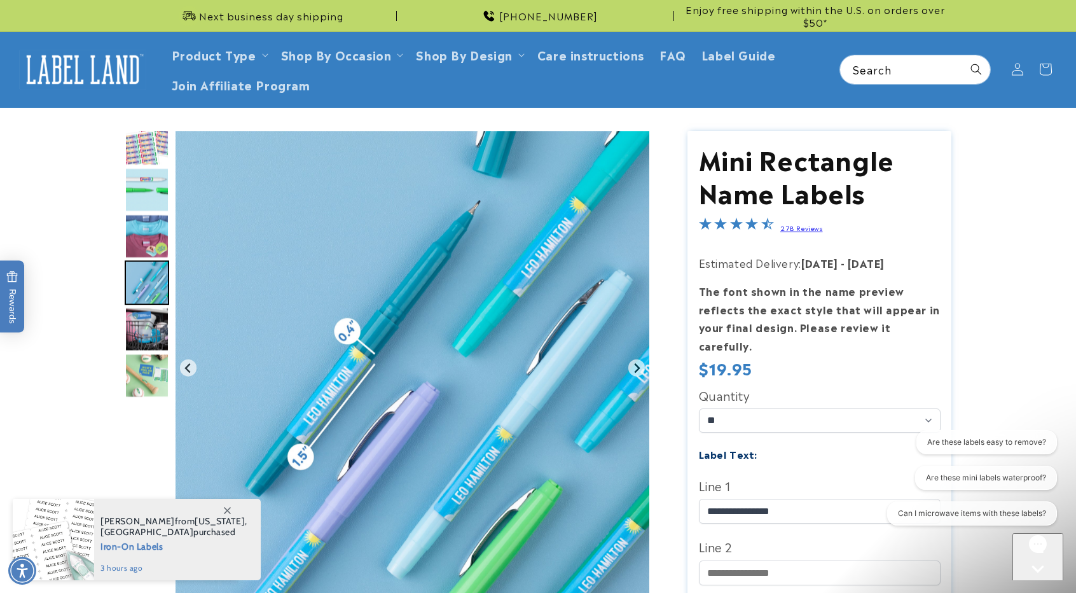
click at [146, 320] on img "Go to slide 5" at bounding box center [147, 329] width 45 height 45
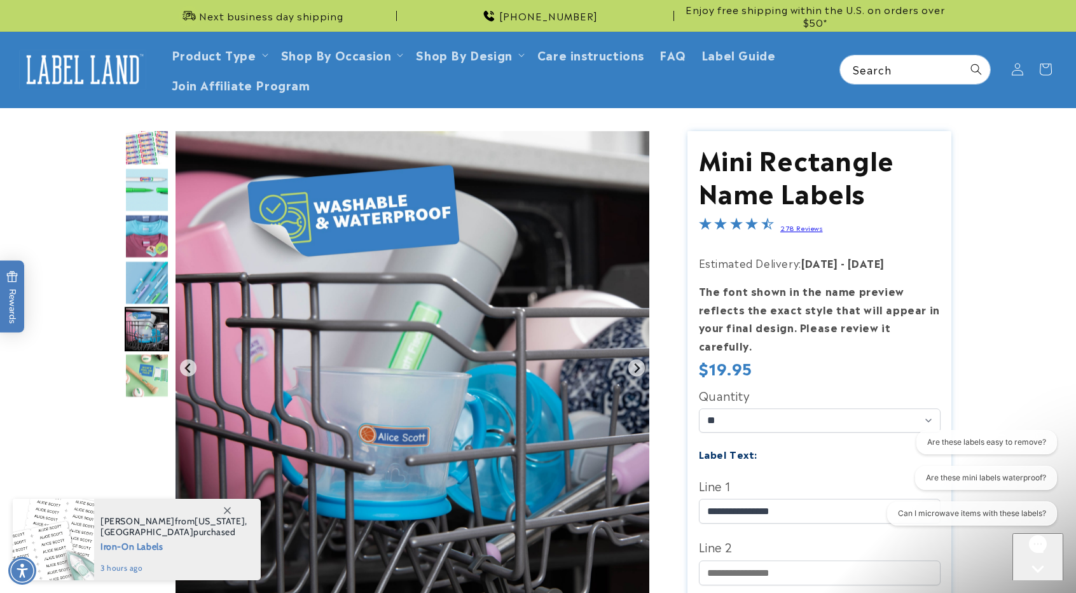
click at [146, 384] on img "Go to slide 6" at bounding box center [147, 375] width 45 height 45
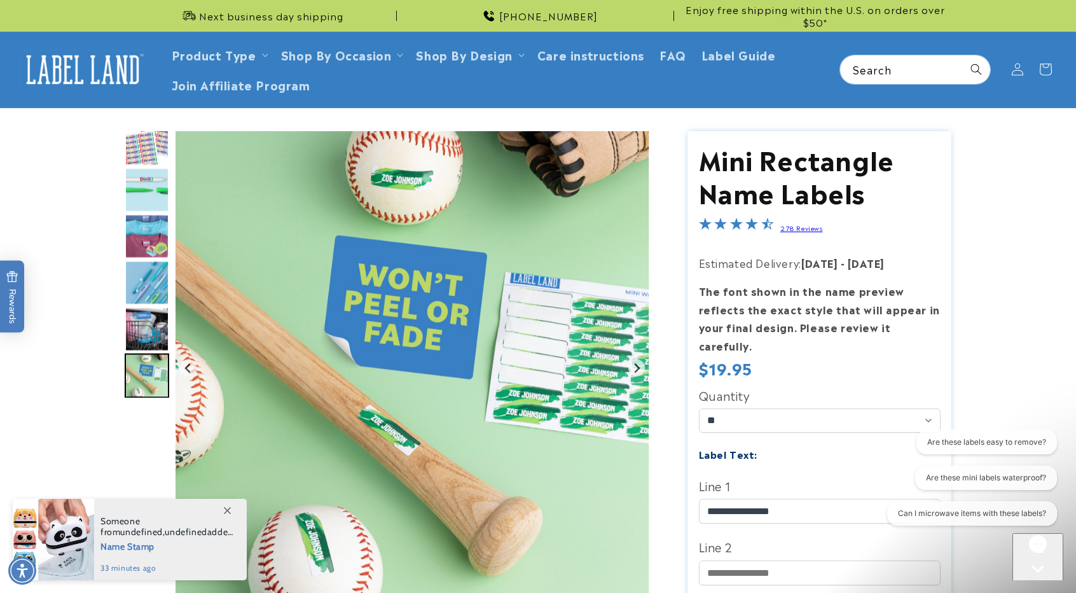
click at [136, 185] on img "Go to slide 2" at bounding box center [147, 189] width 45 height 45
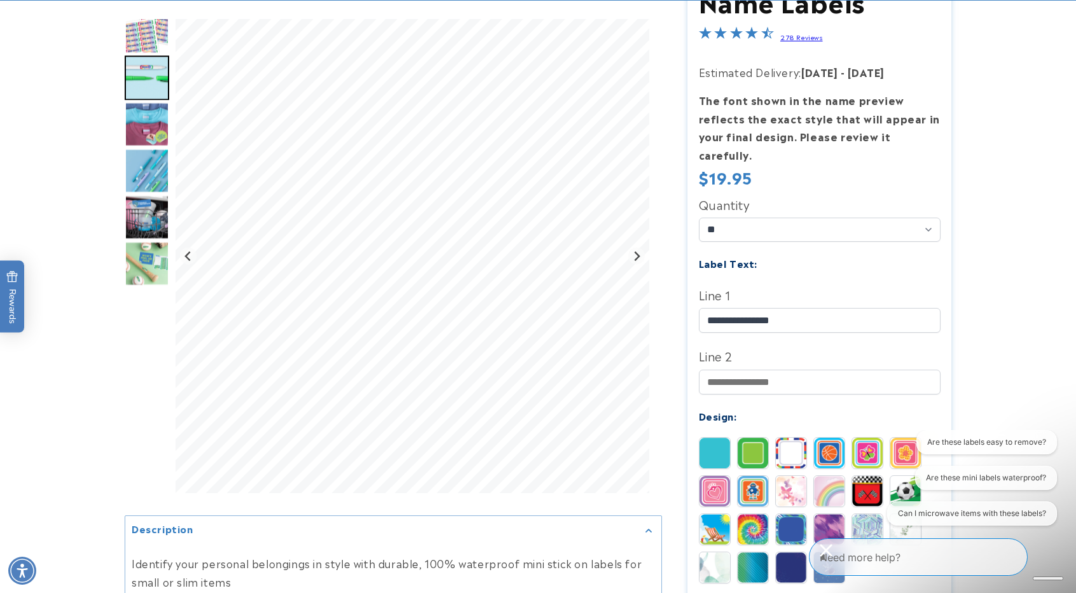
scroll to position [445, 0]
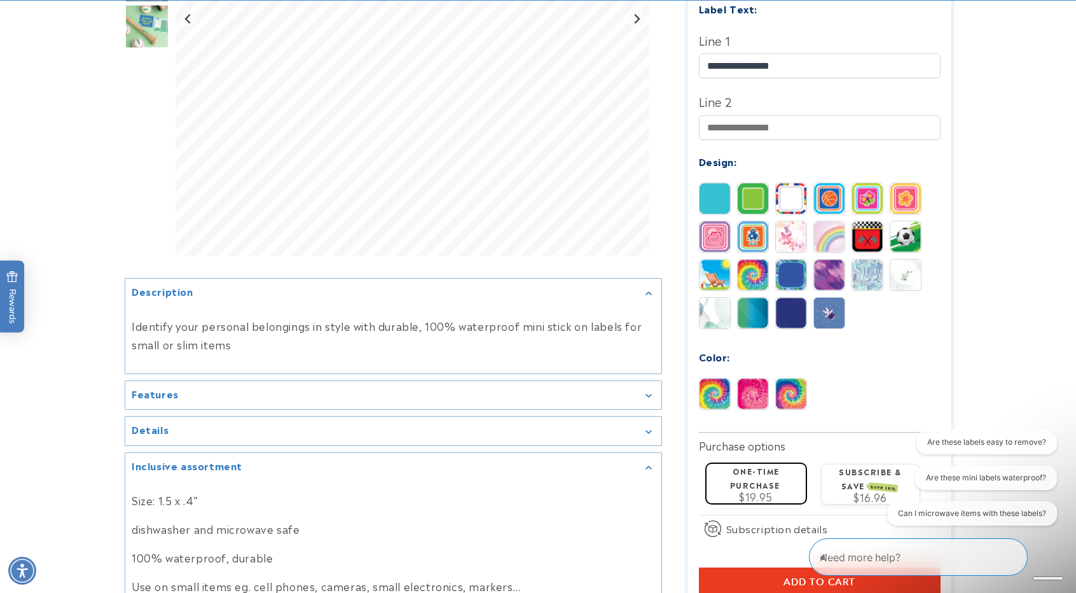
click at [789, 378] on img at bounding box center [791, 393] width 31 height 31
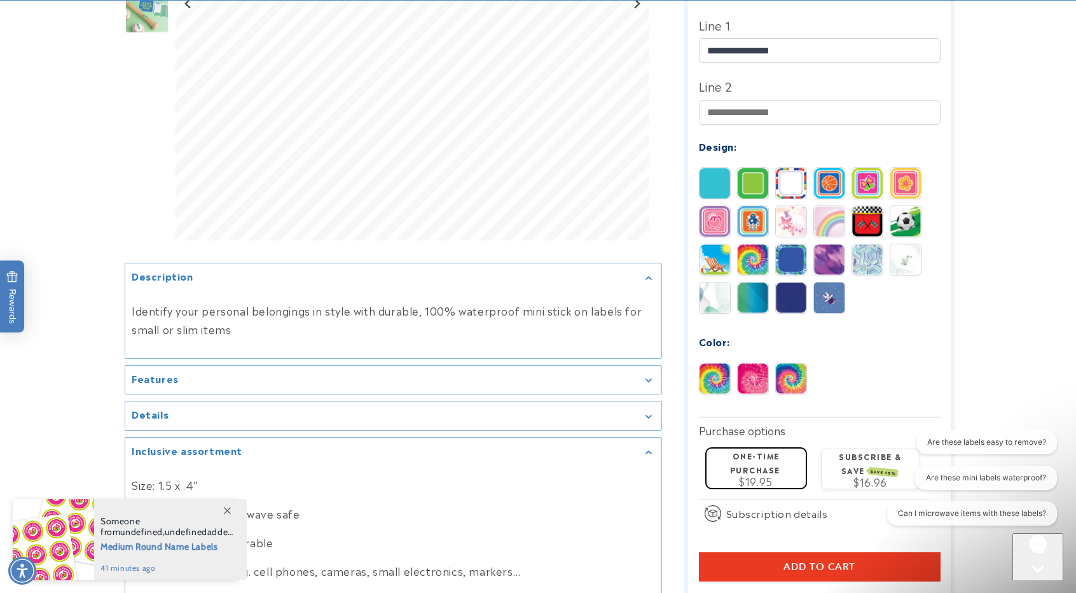
scroll to position [509, 0]
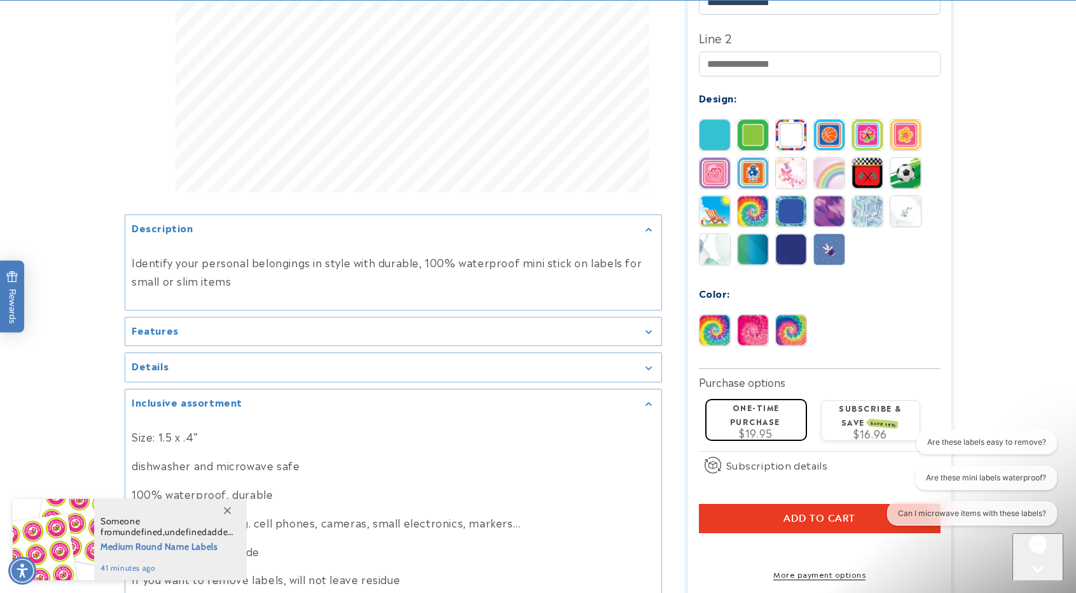
click at [815, 513] on span "Add to cart" at bounding box center [820, 518] width 72 height 11
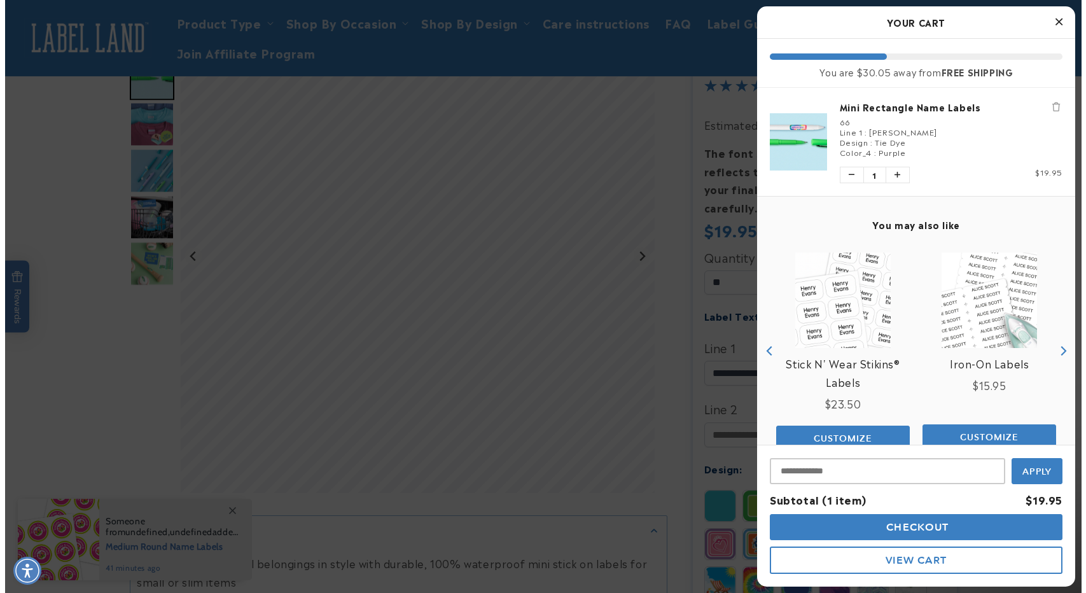
scroll to position [127, 0]
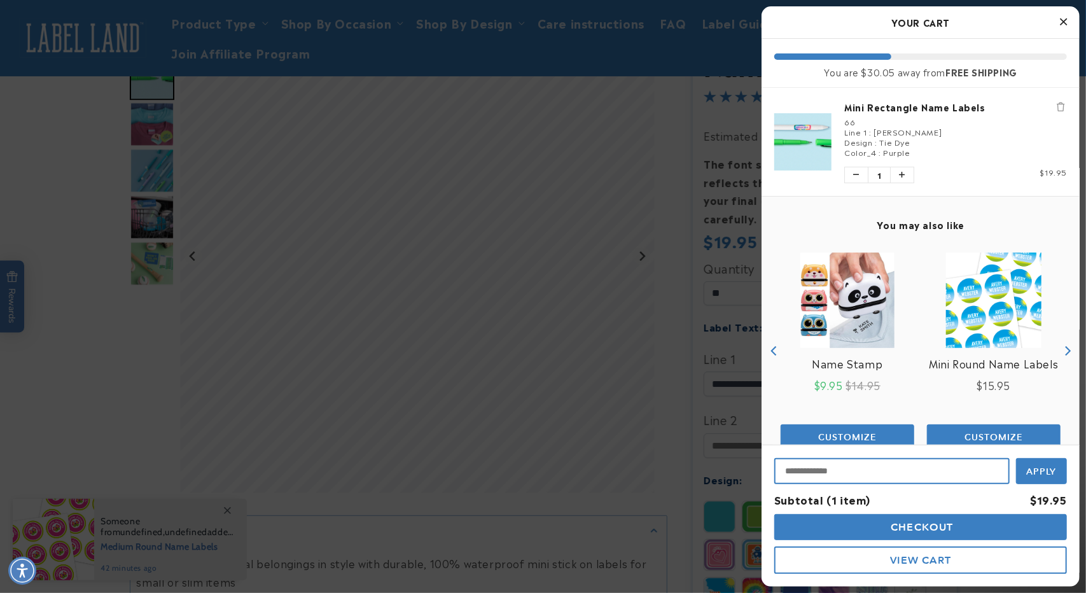
click at [833, 470] on input "Input Discount" at bounding box center [891, 471] width 235 height 26
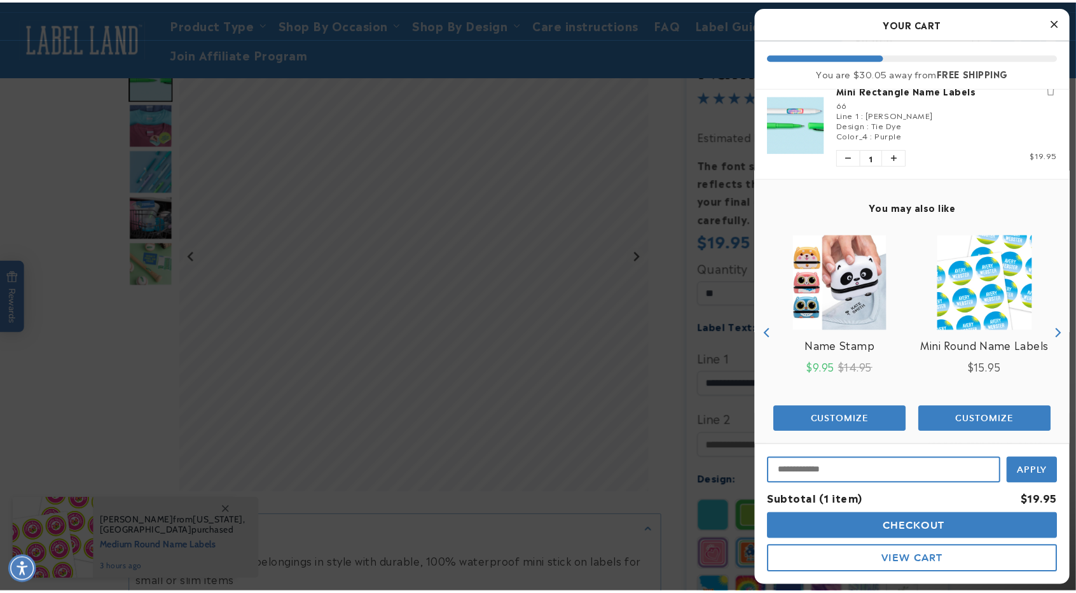
scroll to position [28, 0]
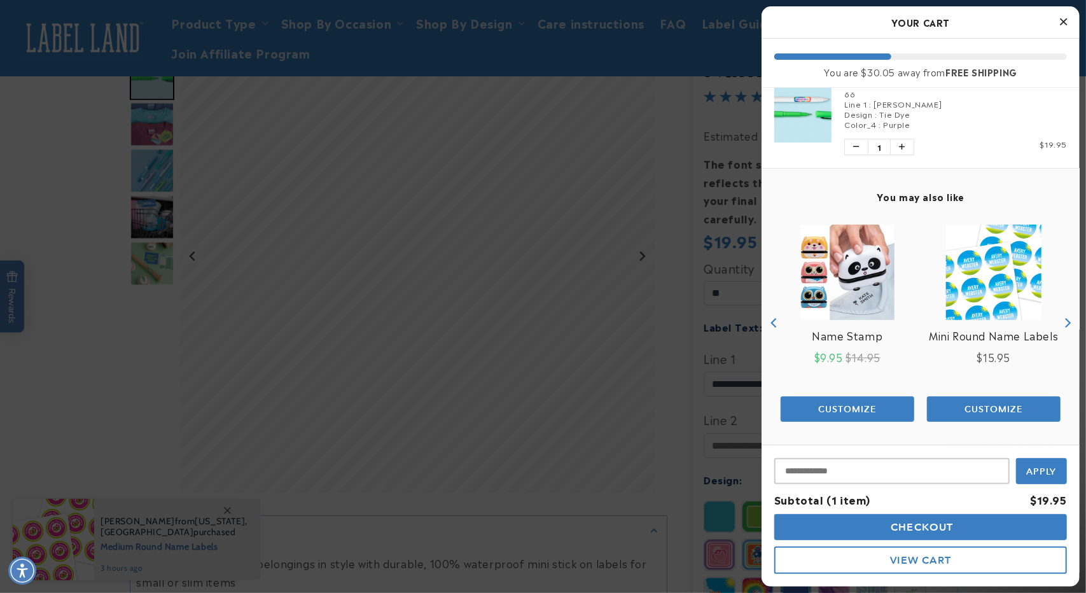
click at [1064, 21] on icon "Close Cart" at bounding box center [1063, 21] width 7 height 11
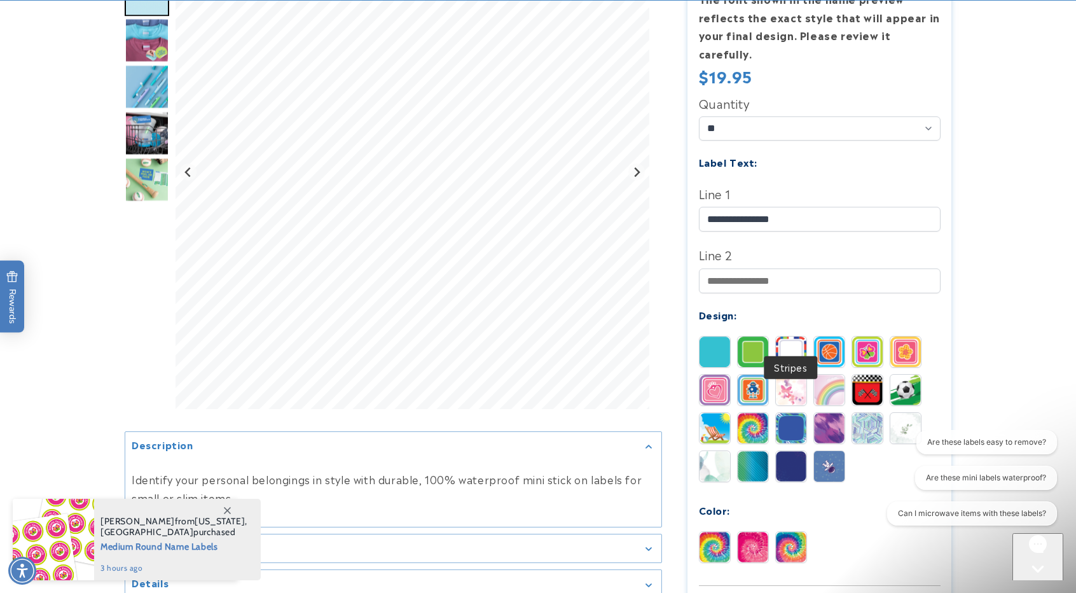
scroll to position [318, 0]
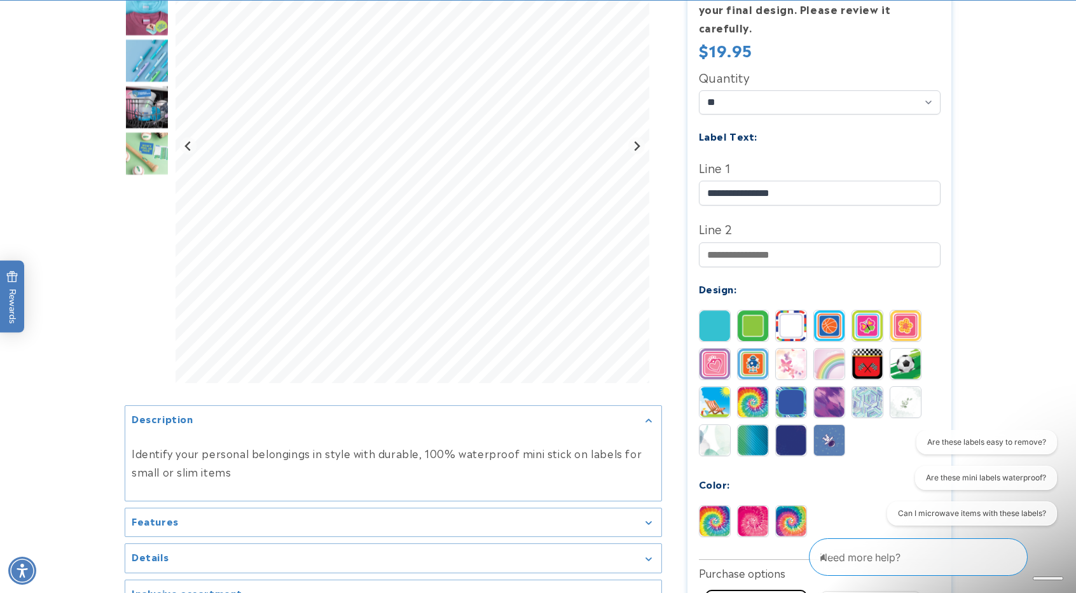
click at [791, 310] on img at bounding box center [791, 325] width 31 height 31
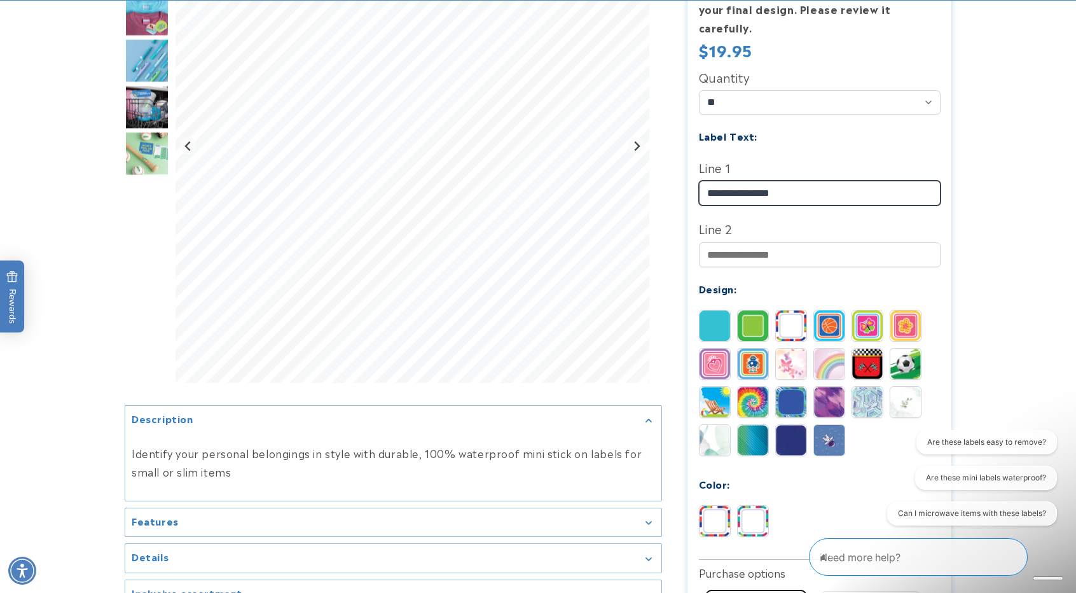
drag, startPoint x: 747, startPoint y: 175, endPoint x: 698, endPoint y: 174, distance: 49.0
click at [699, 181] on input "**********" at bounding box center [820, 193] width 242 height 25
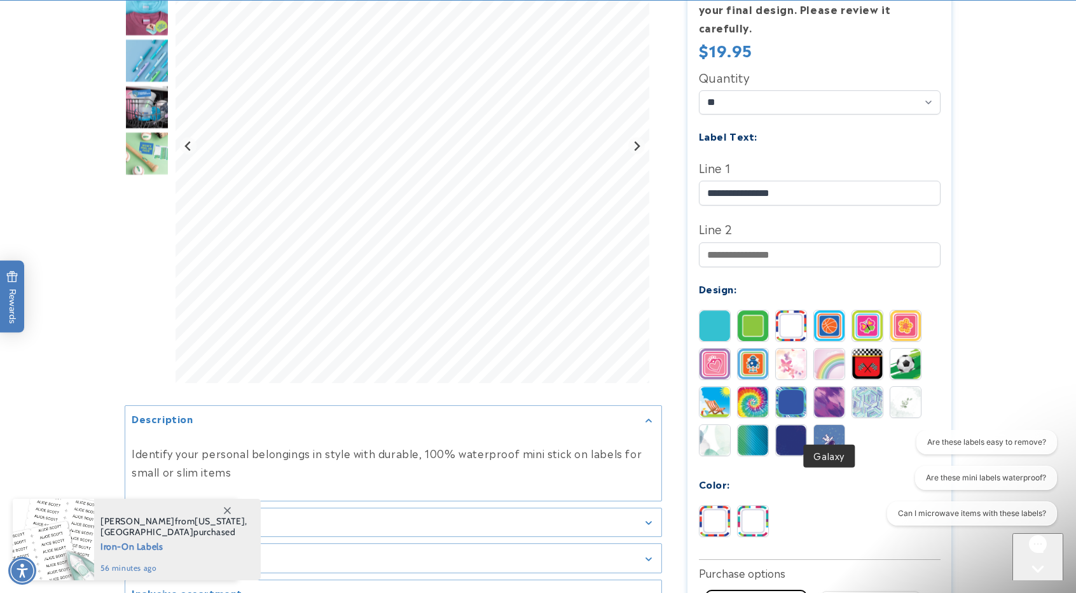
click at [840, 425] on img at bounding box center [829, 440] width 31 height 31
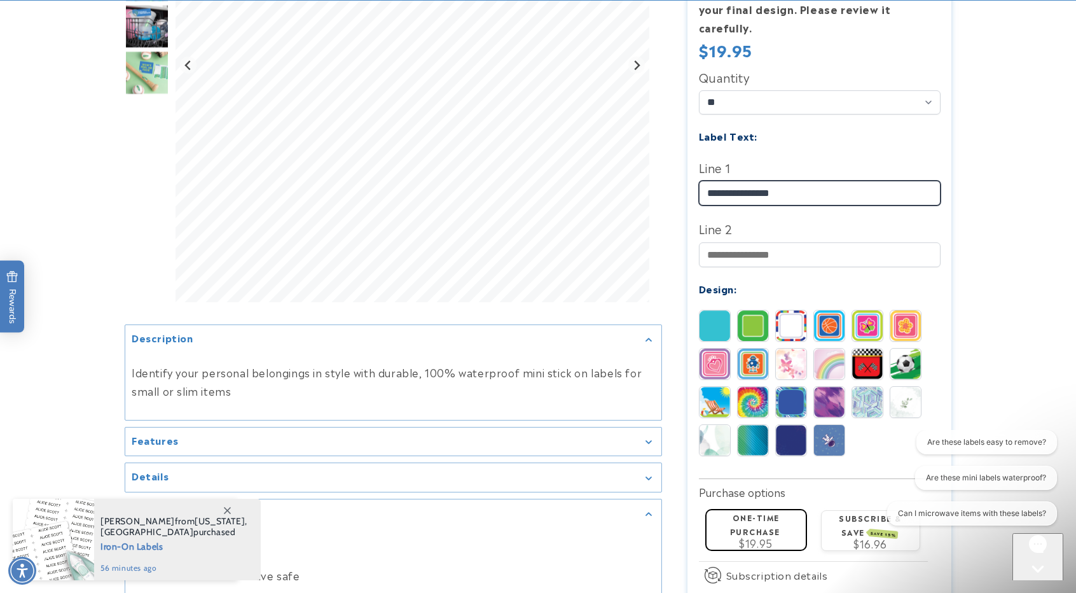
drag, startPoint x: 754, startPoint y: 171, endPoint x: 669, endPoint y: 174, distance: 85.3
click at [669, 174] on div "Mini Rectangle Name Labels Mini Rectangle Name Labels 278 Reviews Estimated Del…" at bounding box center [806, 280] width 289 height 934
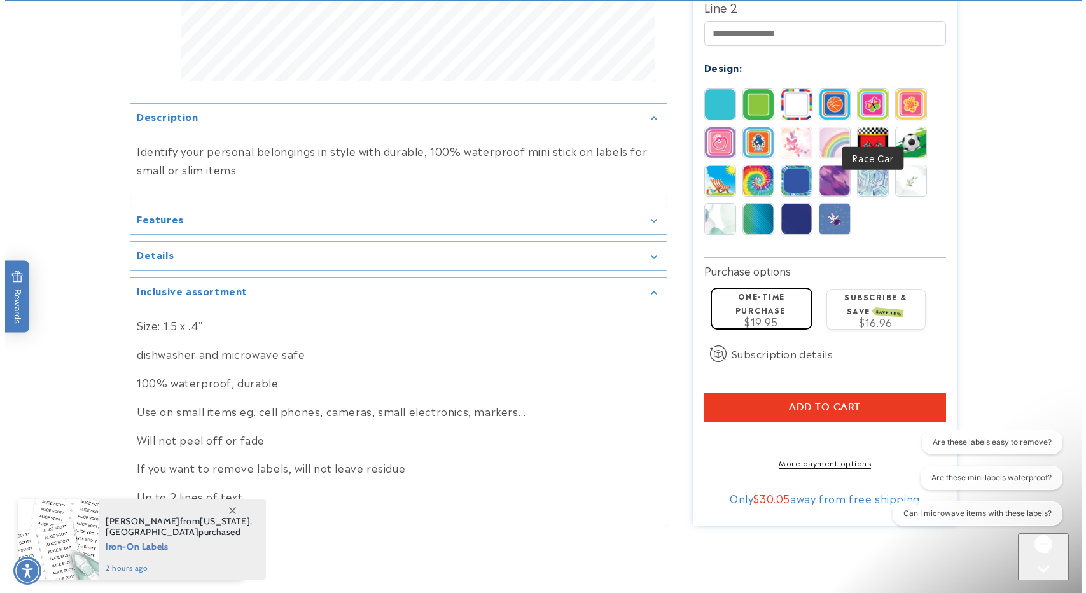
scroll to position [572, 0]
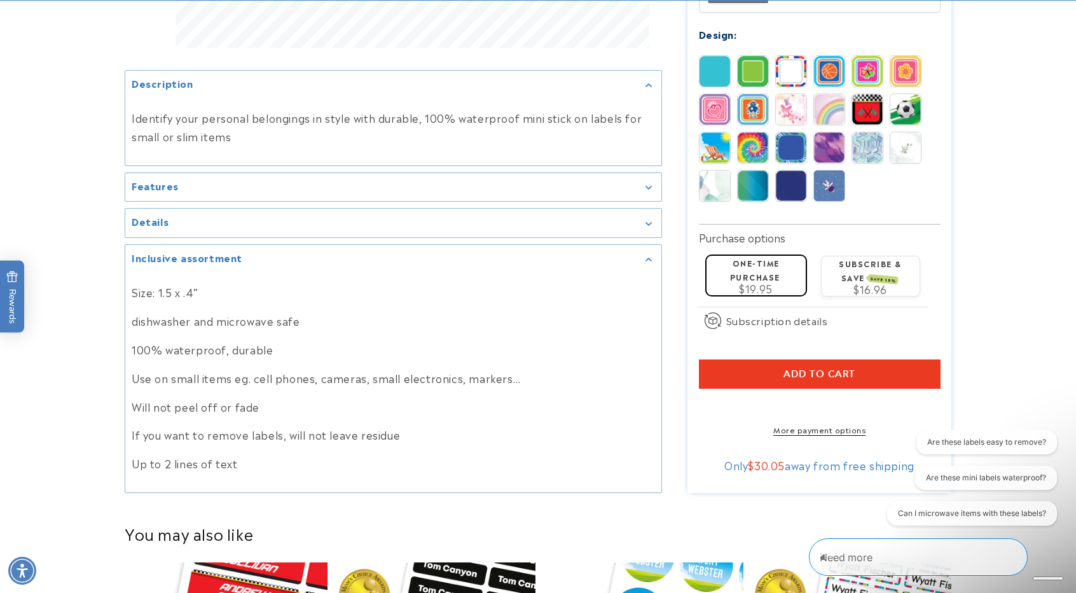
type input "**********"
click at [809, 368] on span "Add to cart" at bounding box center [820, 373] width 72 height 11
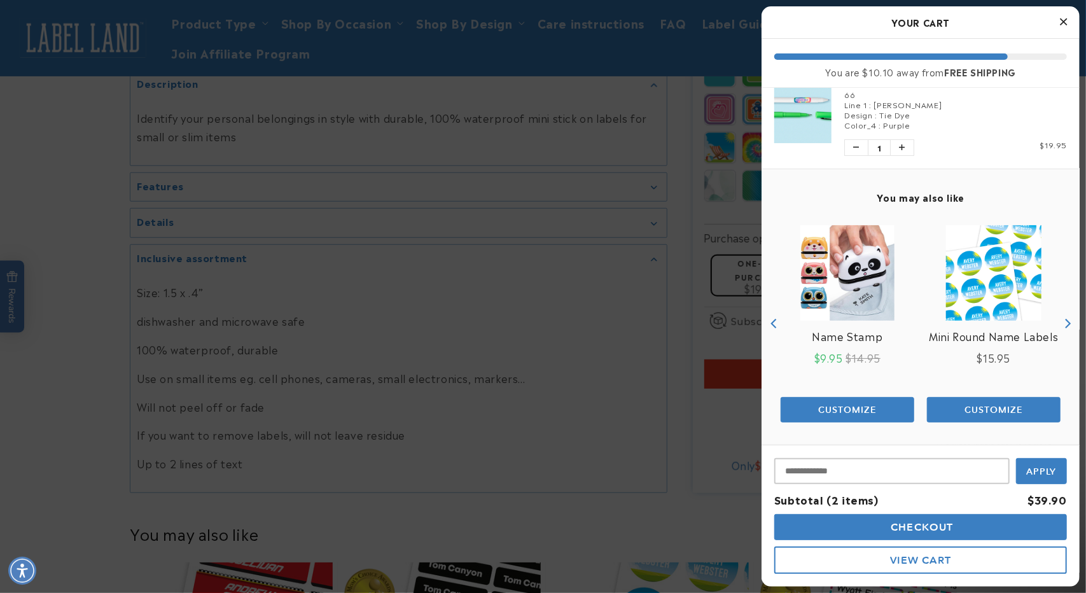
scroll to position [0, 0]
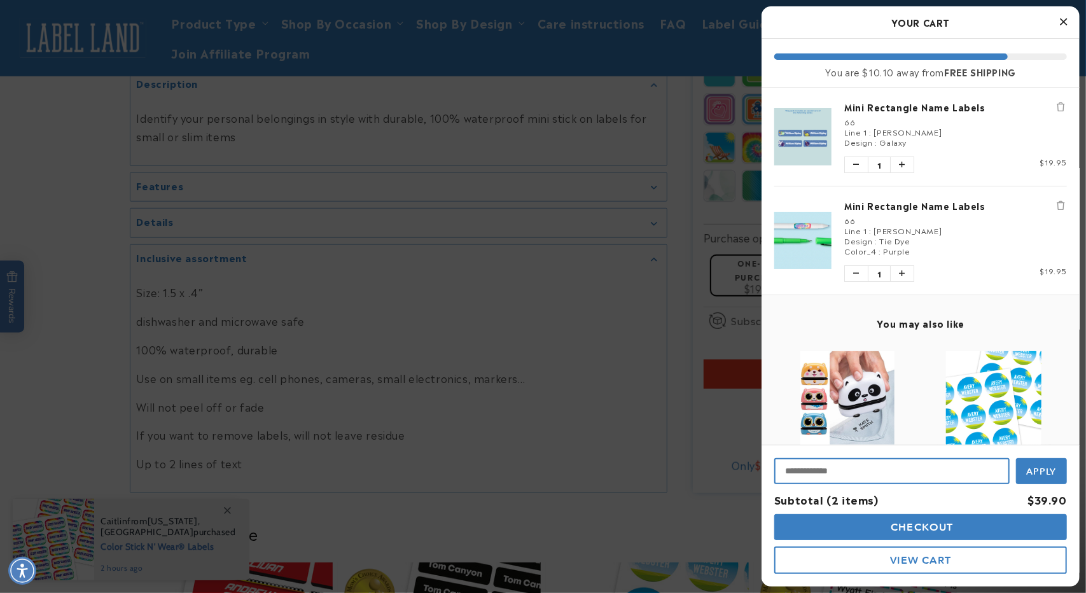
click at [898, 471] on input "Input Discount" at bounding box center [891, 471] width 235 height 26
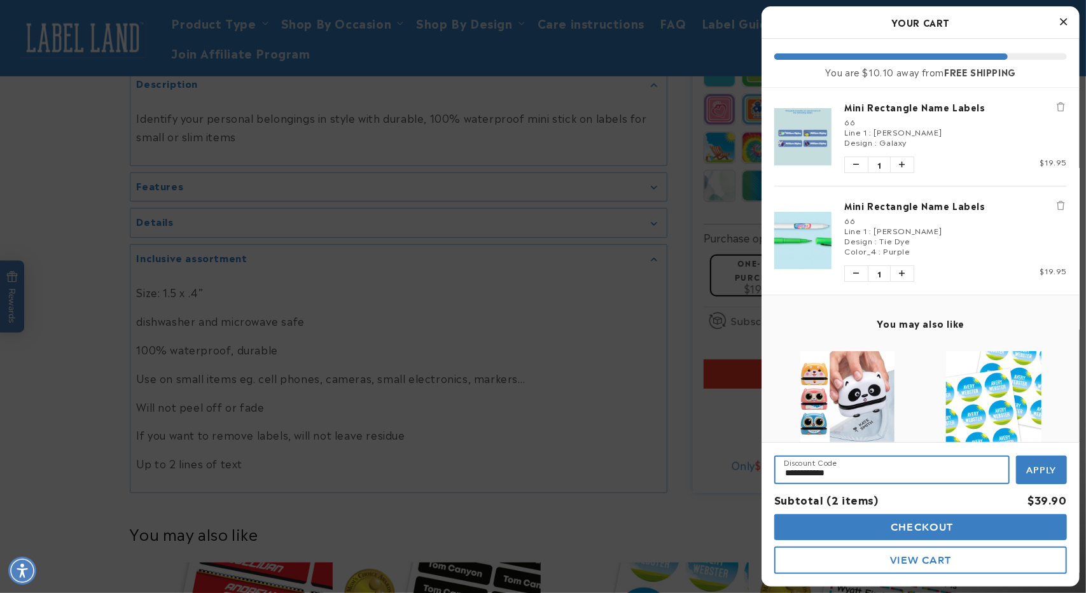
type input "**********"
click at [1035, 467] on span "Apply" at bounding box center [1042, 469] width 30 height 11
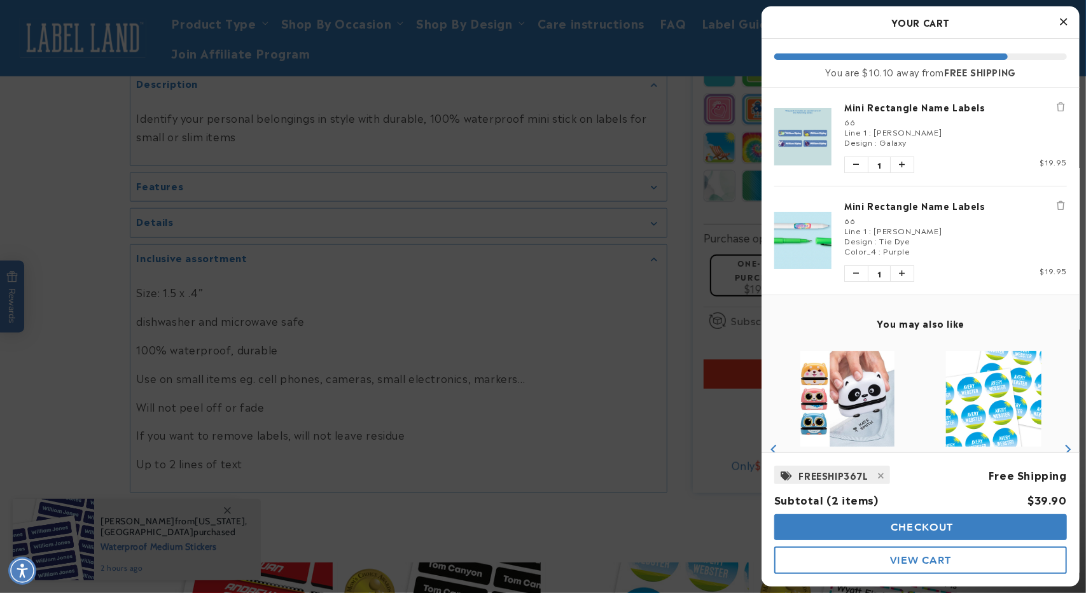
click at [931, 524] on span "Checkout" at bounding box center [921, 527] width 66 height 12
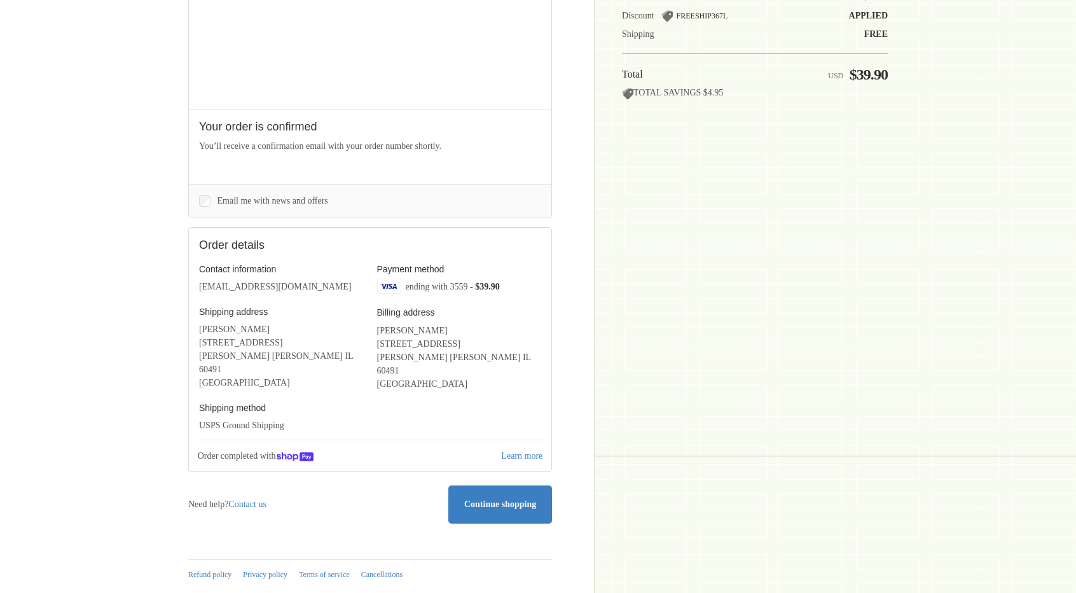
scroll to position [254, 0]
click at [511, 499] on span "Continue shopping" at bounding box center [500, 504] width 72 height 10
